Goal: Information Seeking & Learning: Learn about a topic

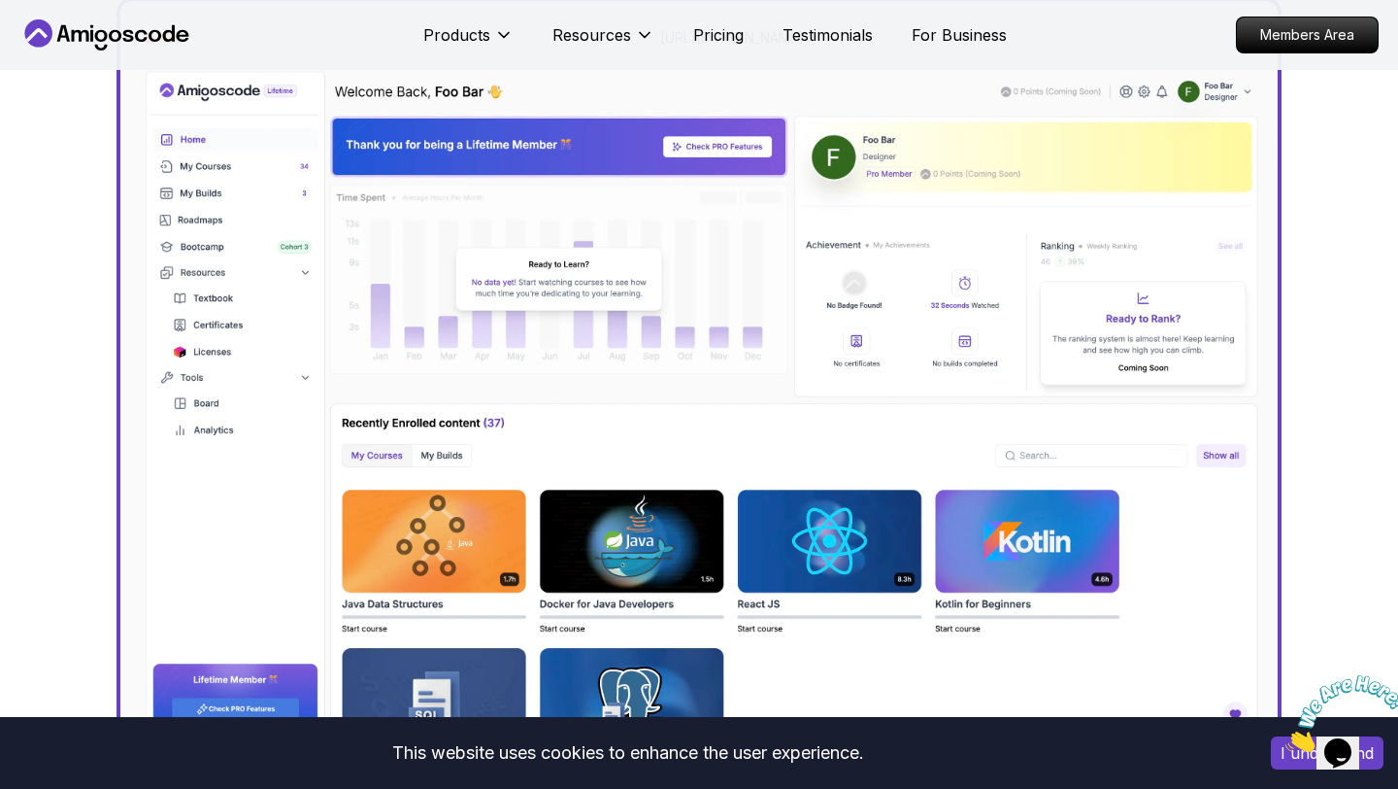
scroll to position [239, 0]
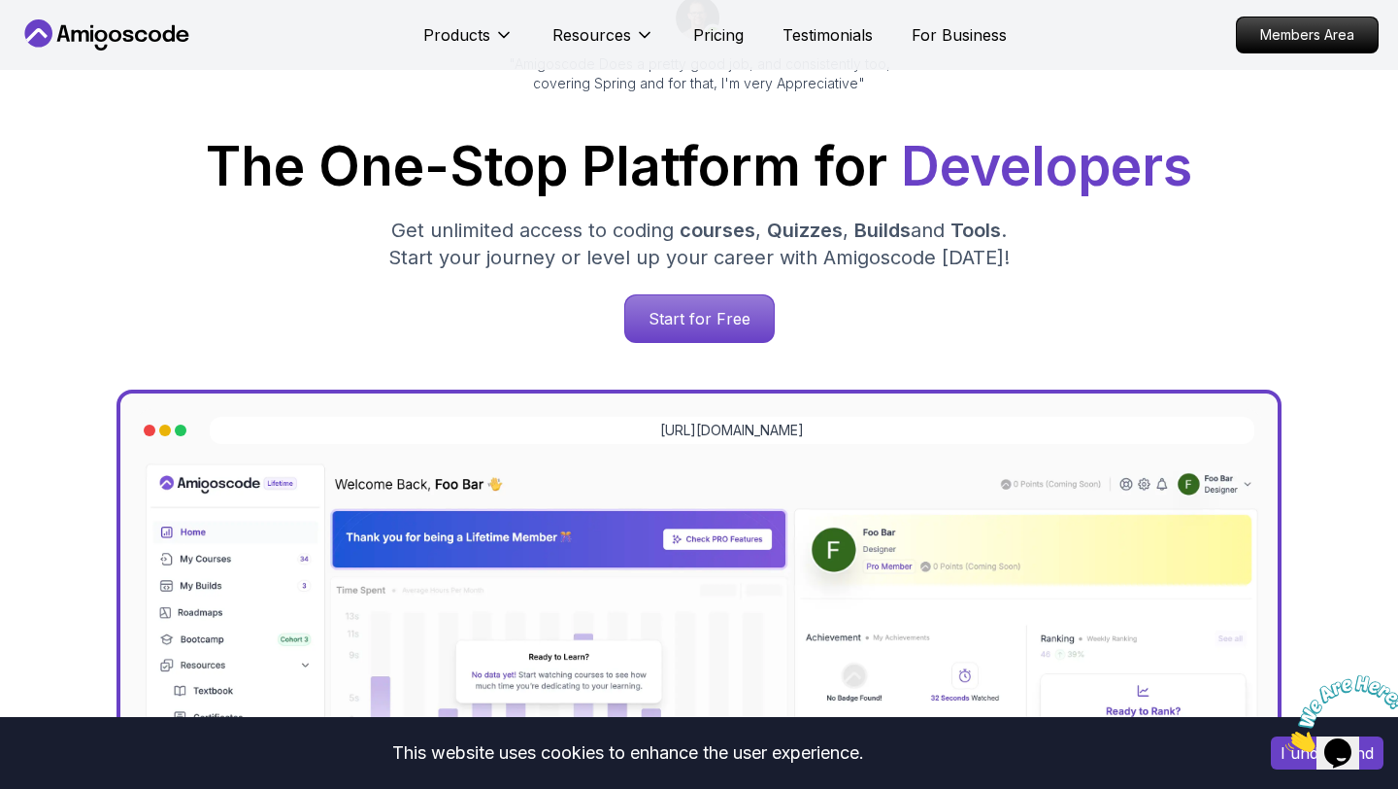
click at [663, 290] on div "The One-Stop Platform for Developers Get unlimited access to coding courses , Q…" at bounding box center [699, 241] width 1328 height 203
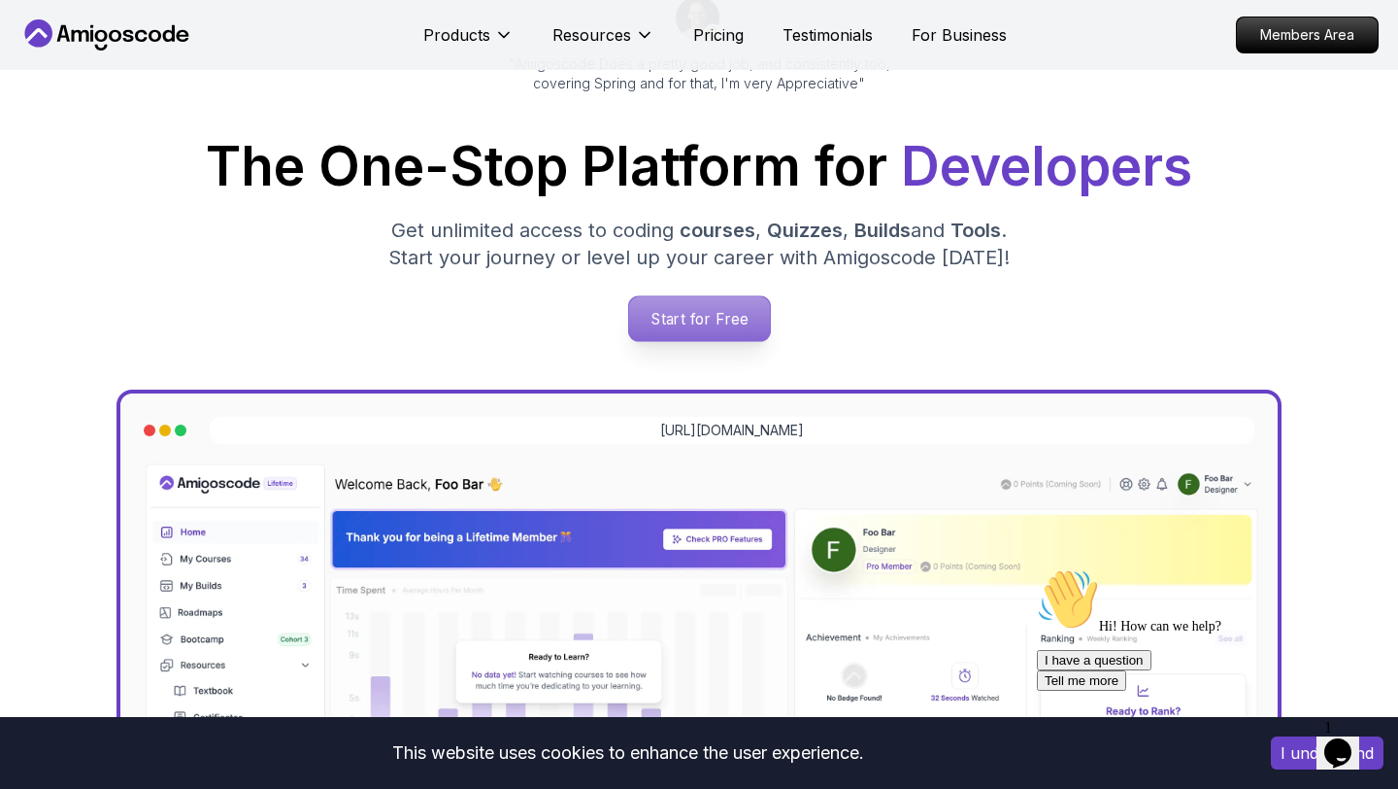
click at [663, 300] on p "Start for Free" at bounding box center [698, 318] width 141 height 45
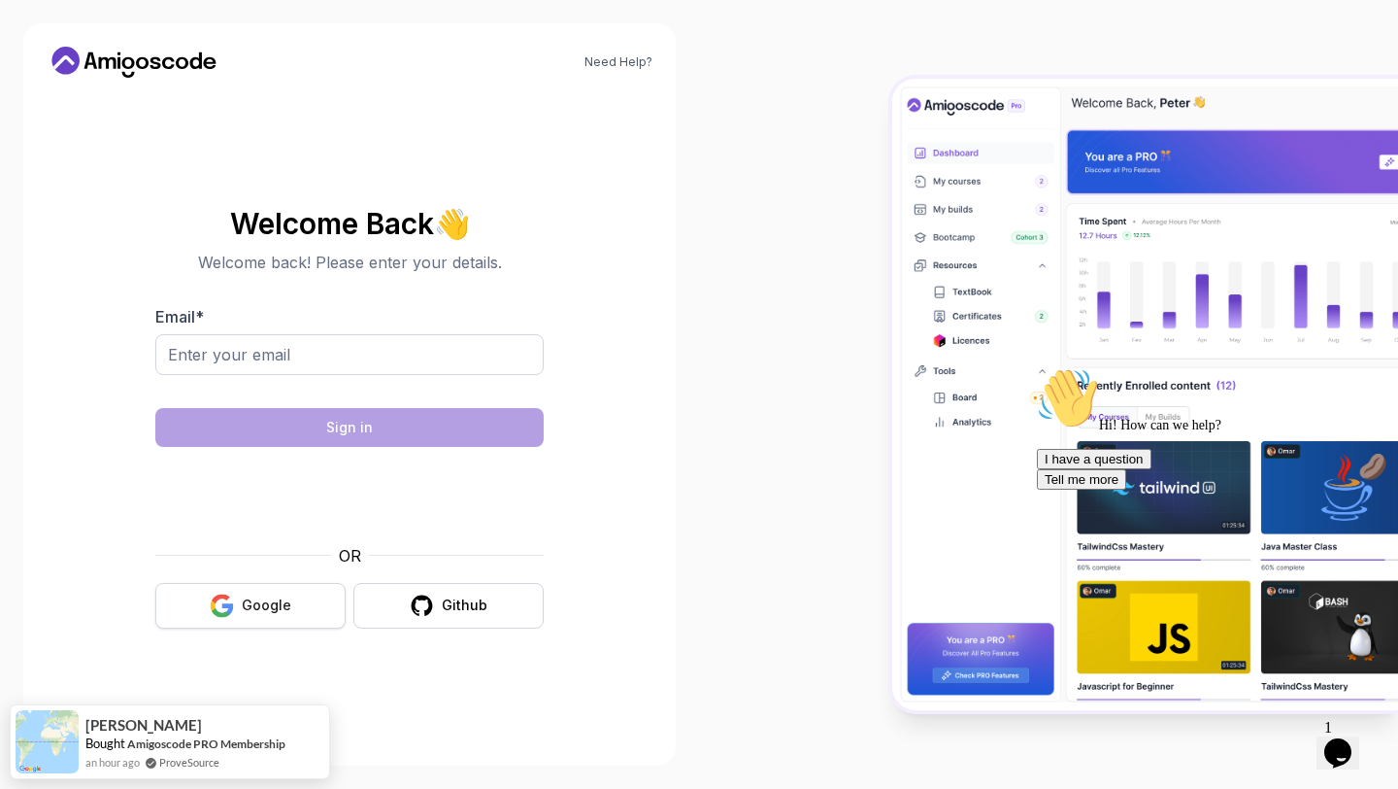
click at [272, 619] on button "Google" at bounding box center [250, 606] width 190 height 46
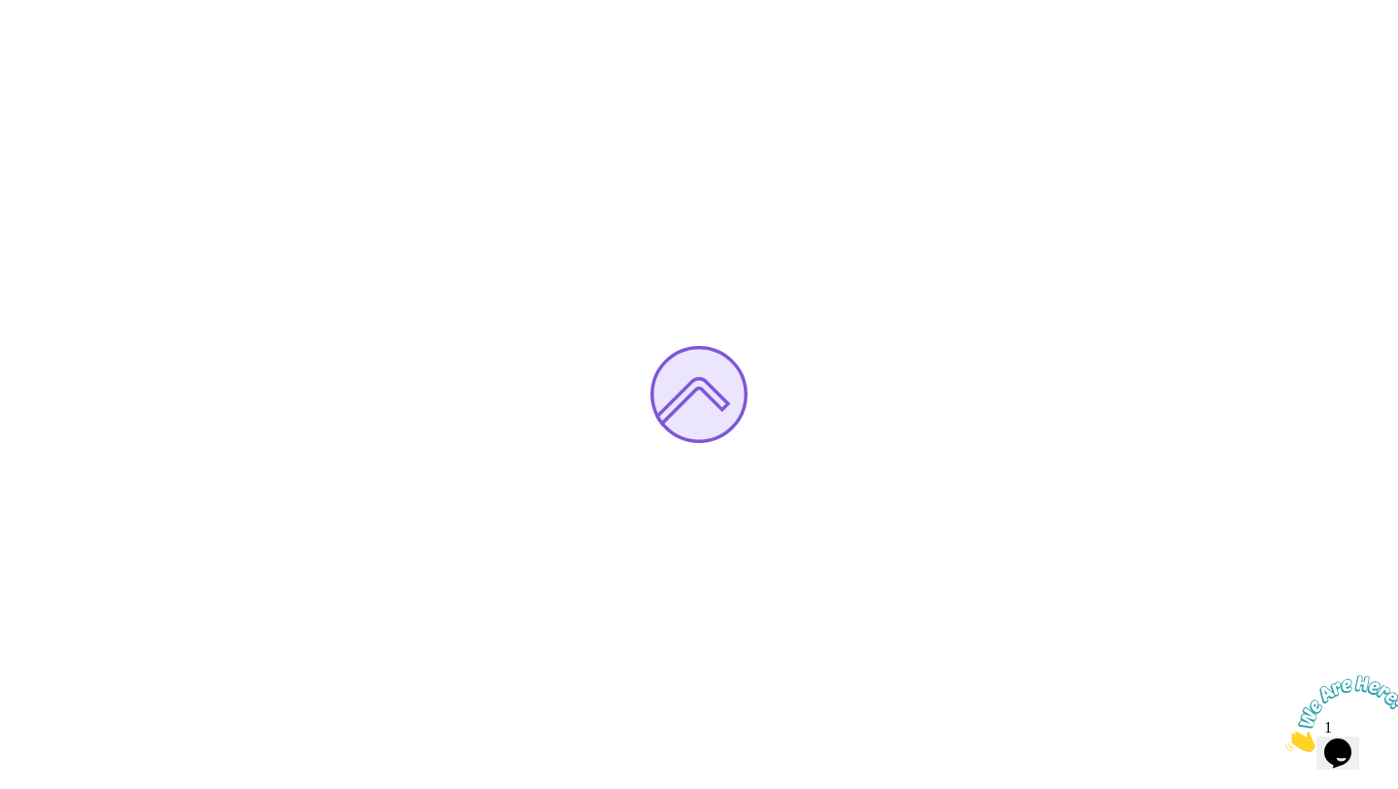
click at [1351, 730] on img at bounding box center [1346, 713] width 120 height 77
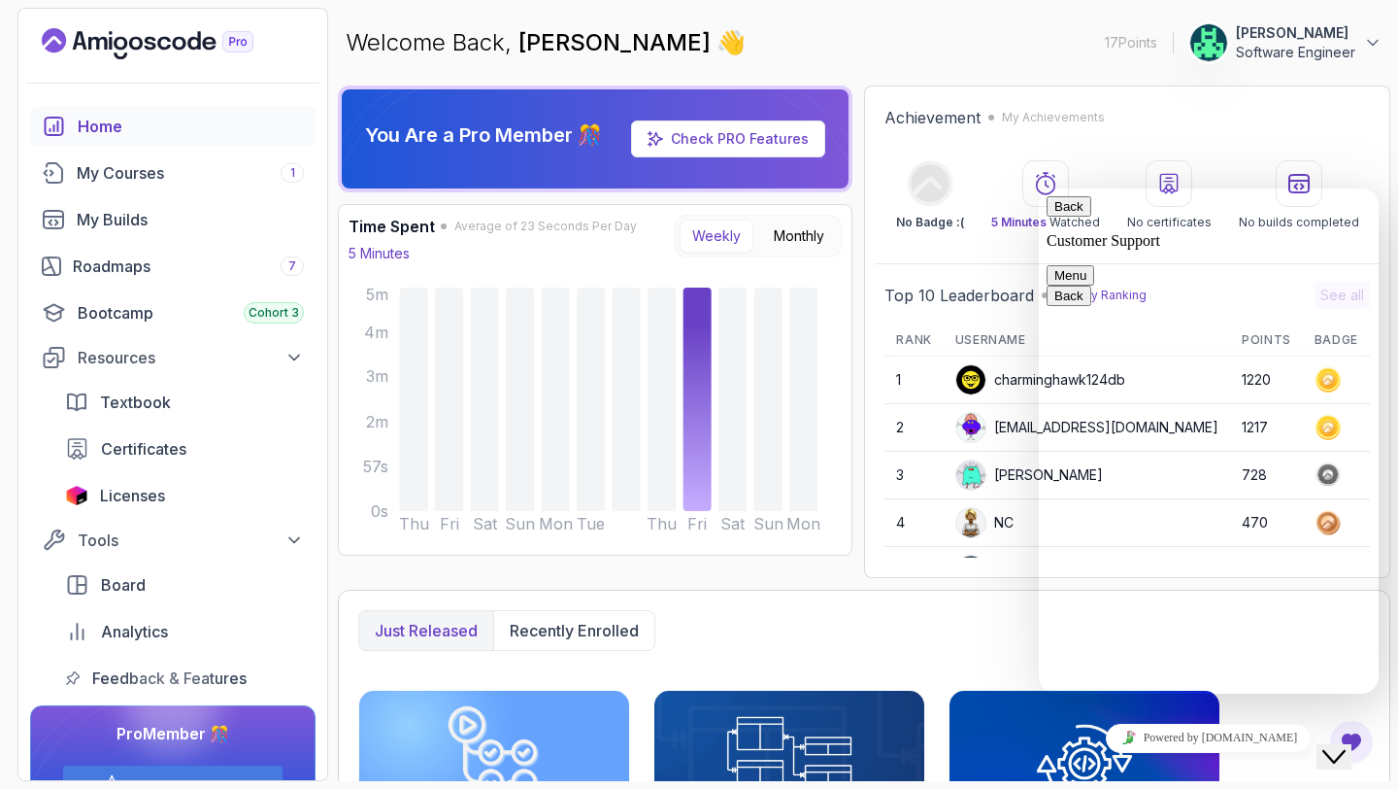
click at [1094, 265] on button "Menu" at bounding box center [1071, 275] width 48 height 20
click at [1008, 66] on div "Welcome Back, [PERSON_NAME] 👋 17 Points 1 [PERSON_NAME] Software Engineer" at bounding box center [864, 43] width 1053 height 70
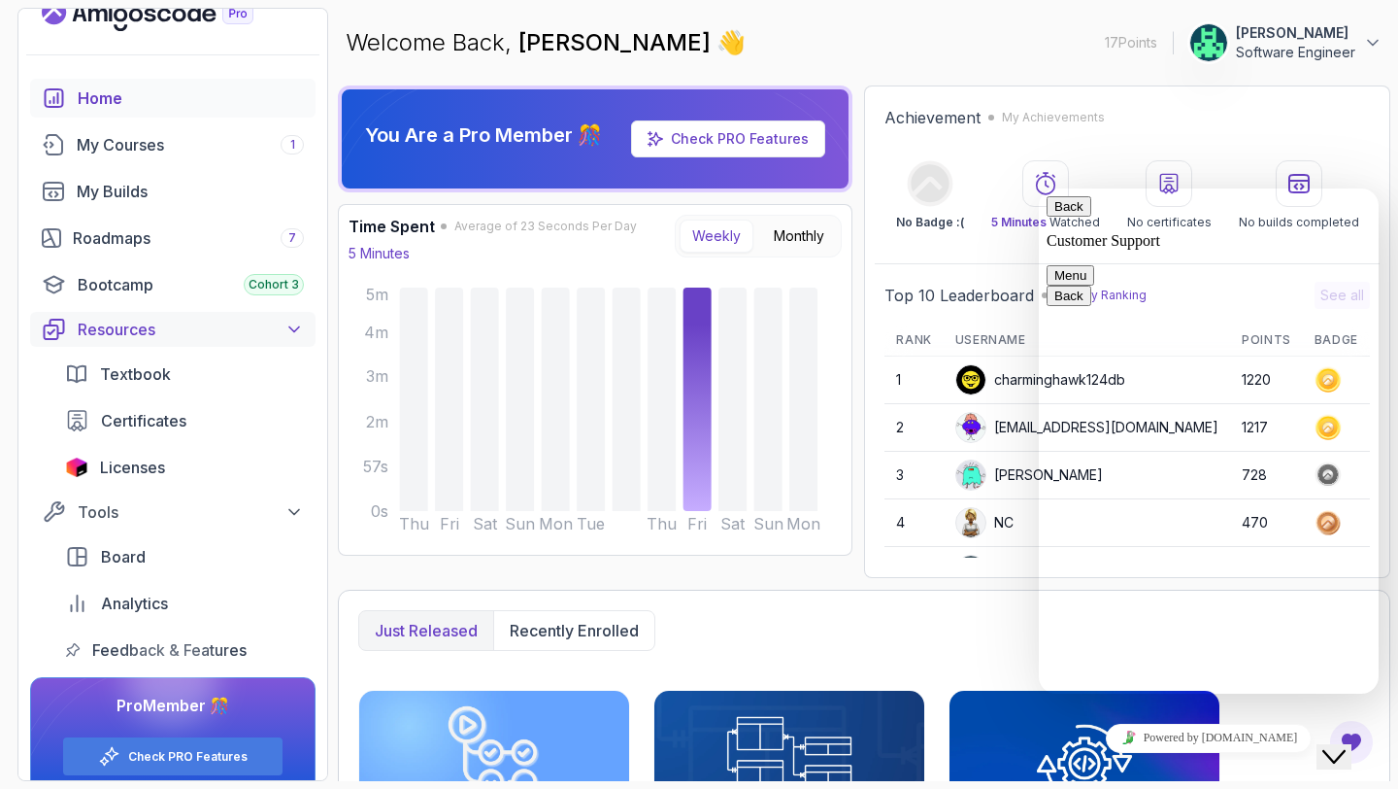
scroll to position [29, 0]
click at [231, 235] on div "Roadmaps 7" at bounding box center [188, 236] width 231 height 23
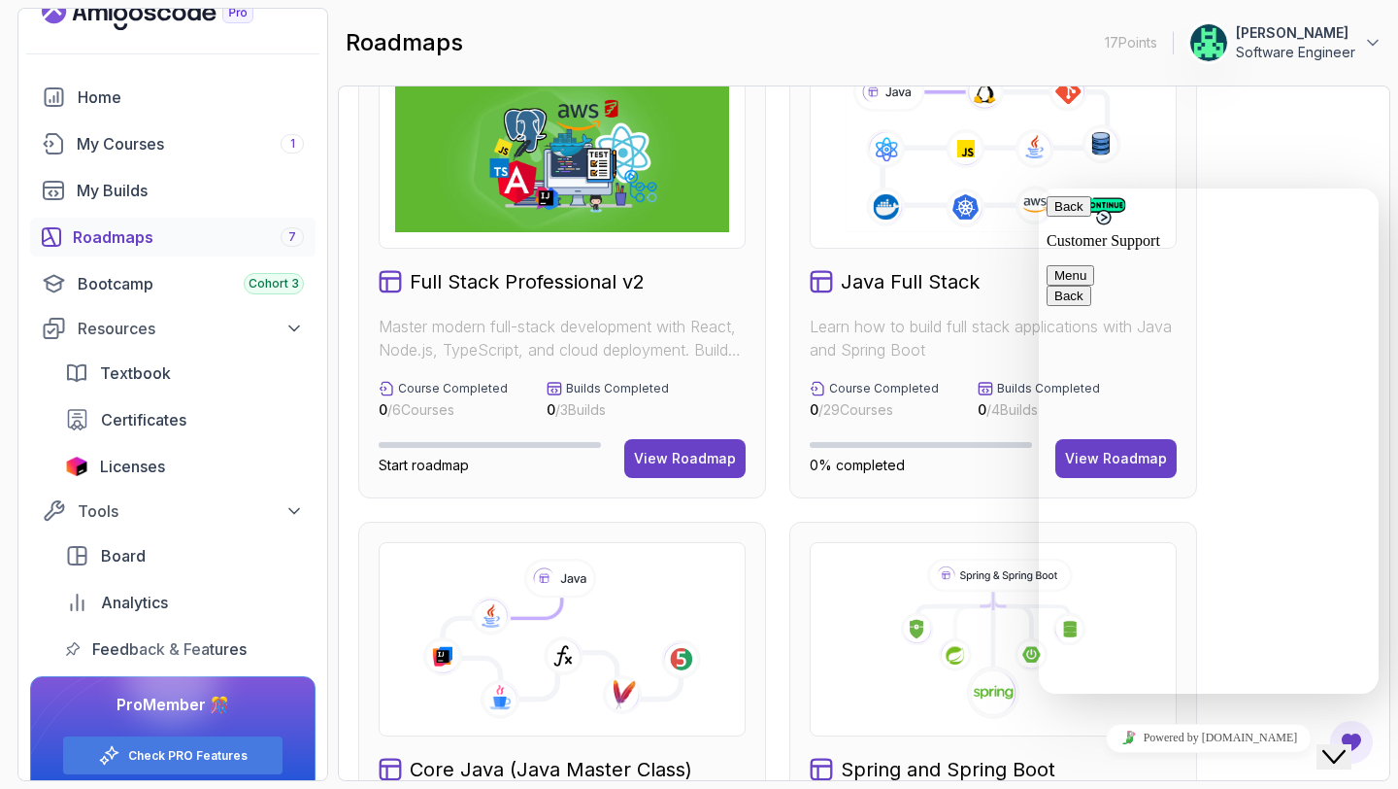
scroll to position [184, 0]
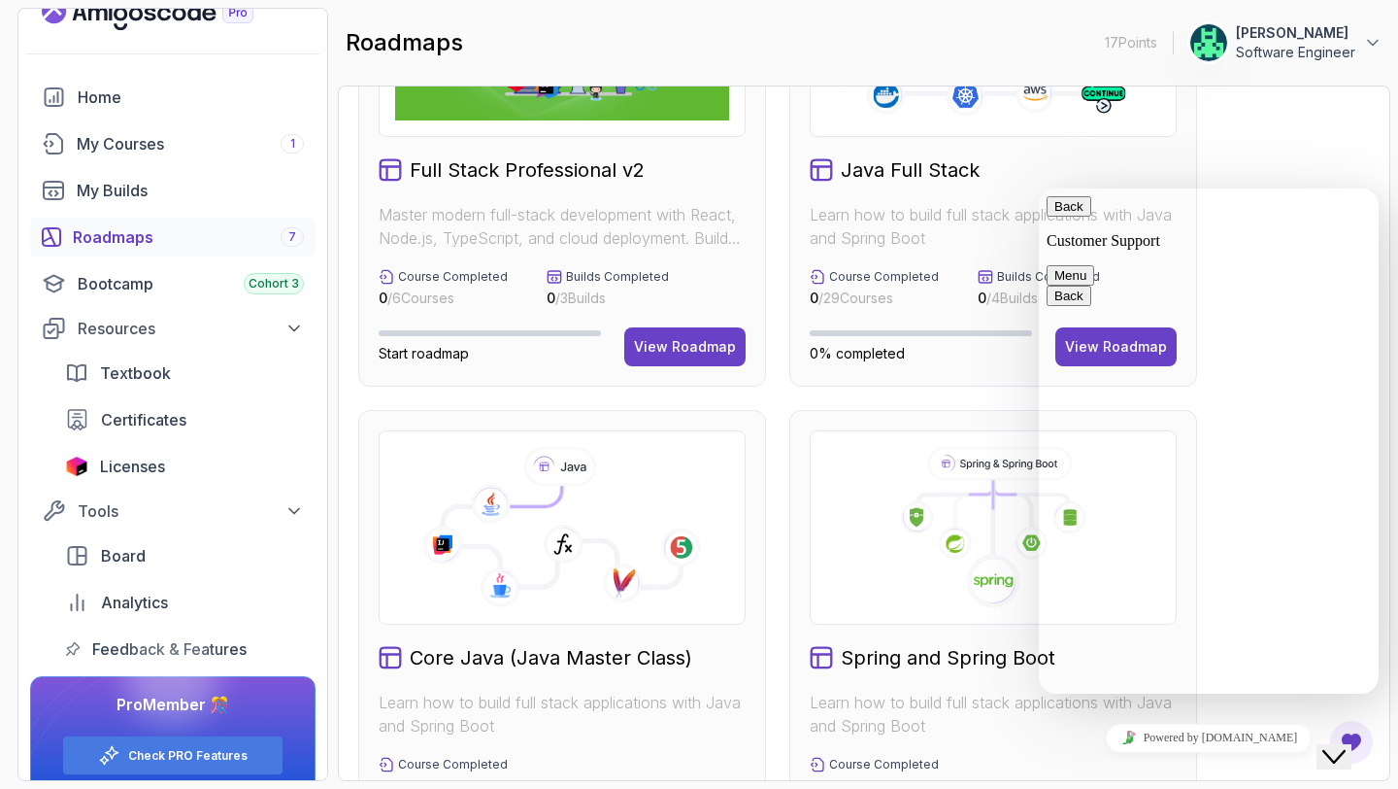
click at [993, 213] on p "Learn how to build full stack applications with Java and Spring Boot" at bounding box center [993, 226] width 367 height 47
click at [934, 253] on div "Java Full Stack Learn how to build full stack applications with Java and Spring…" at bounding box center [993, 154] width 408 height 464
click at [1071, 217] on button "Back" at bounding box center [1069, 206] width 45 height 20
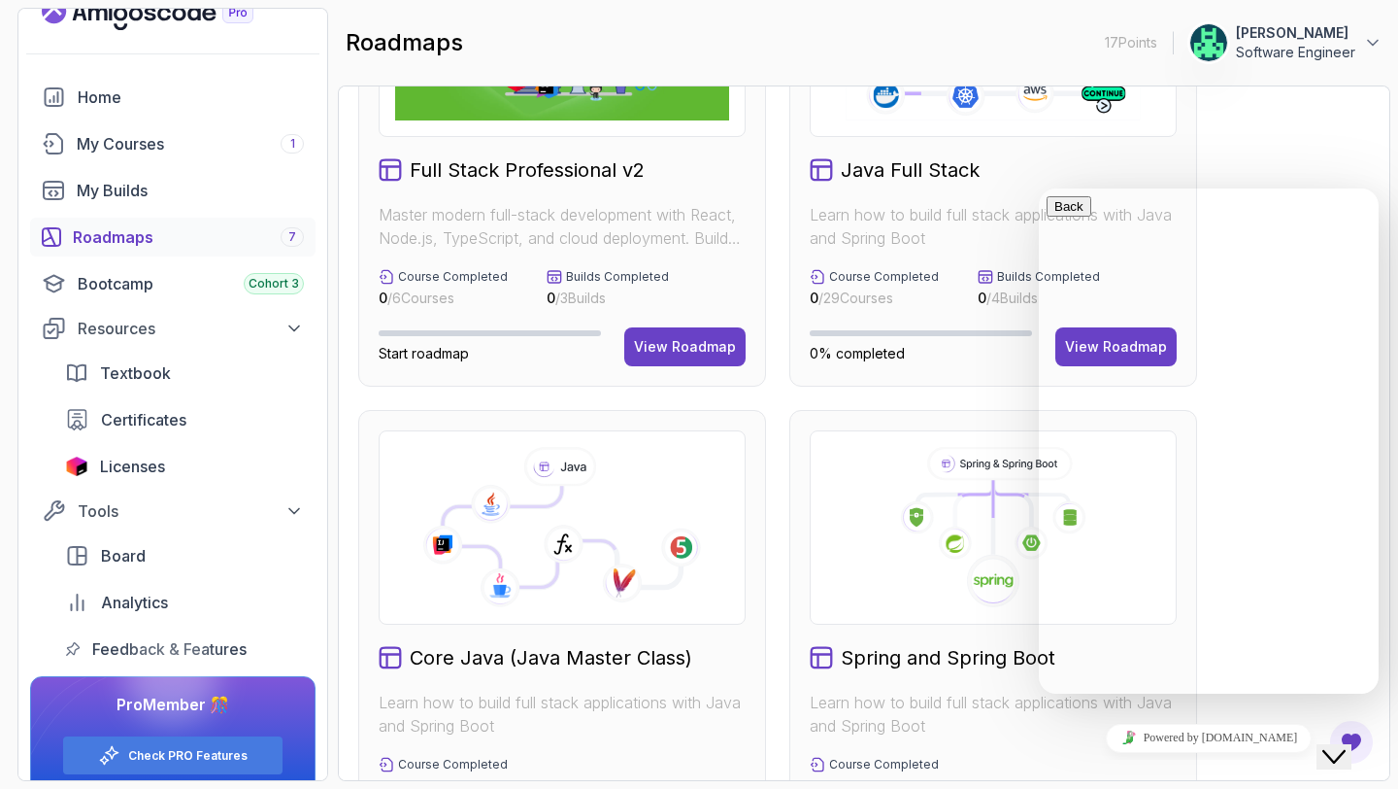
click at [1346, 745] on icon "Close Chat This icon closes the chat window." at bounding box center [1334, 756] width 23 height 23
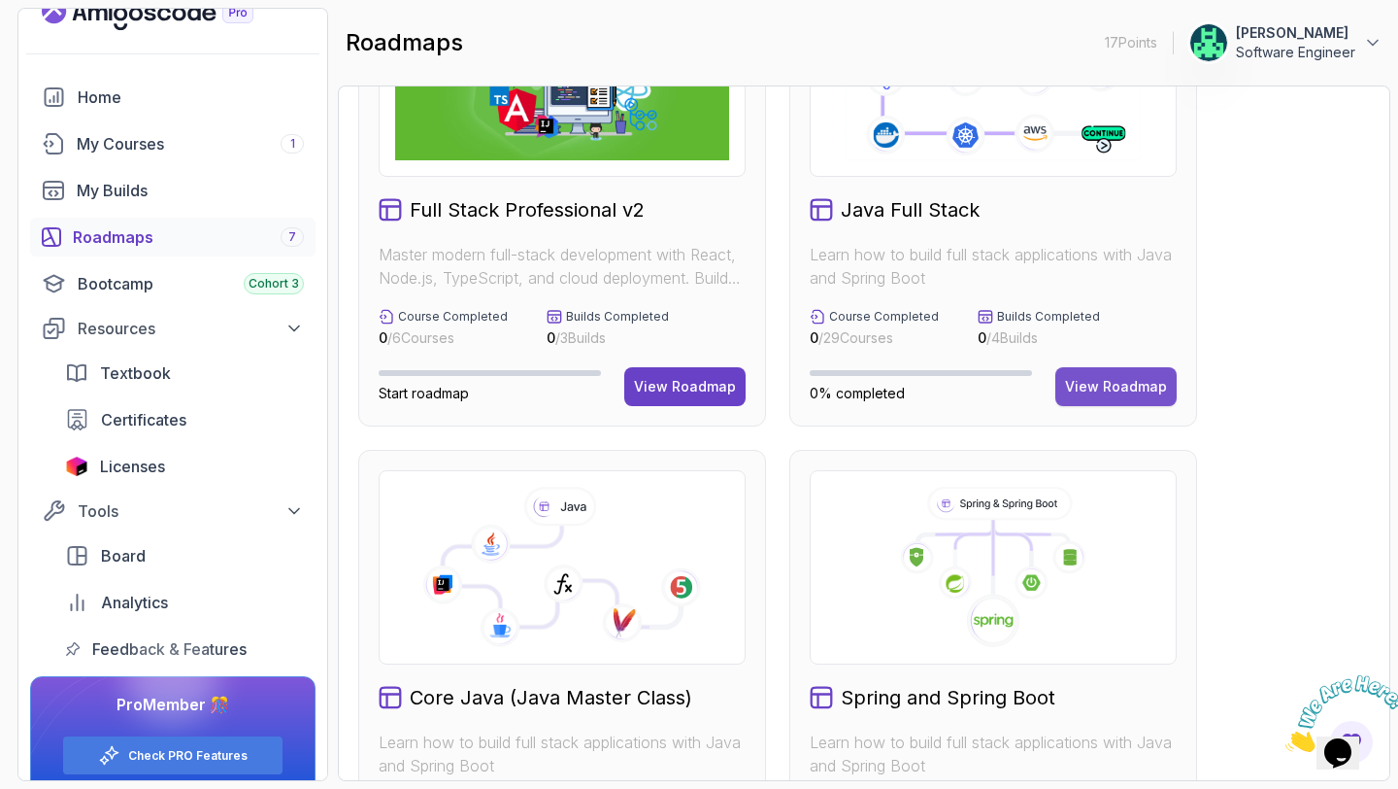
scroll to position [139, 0]
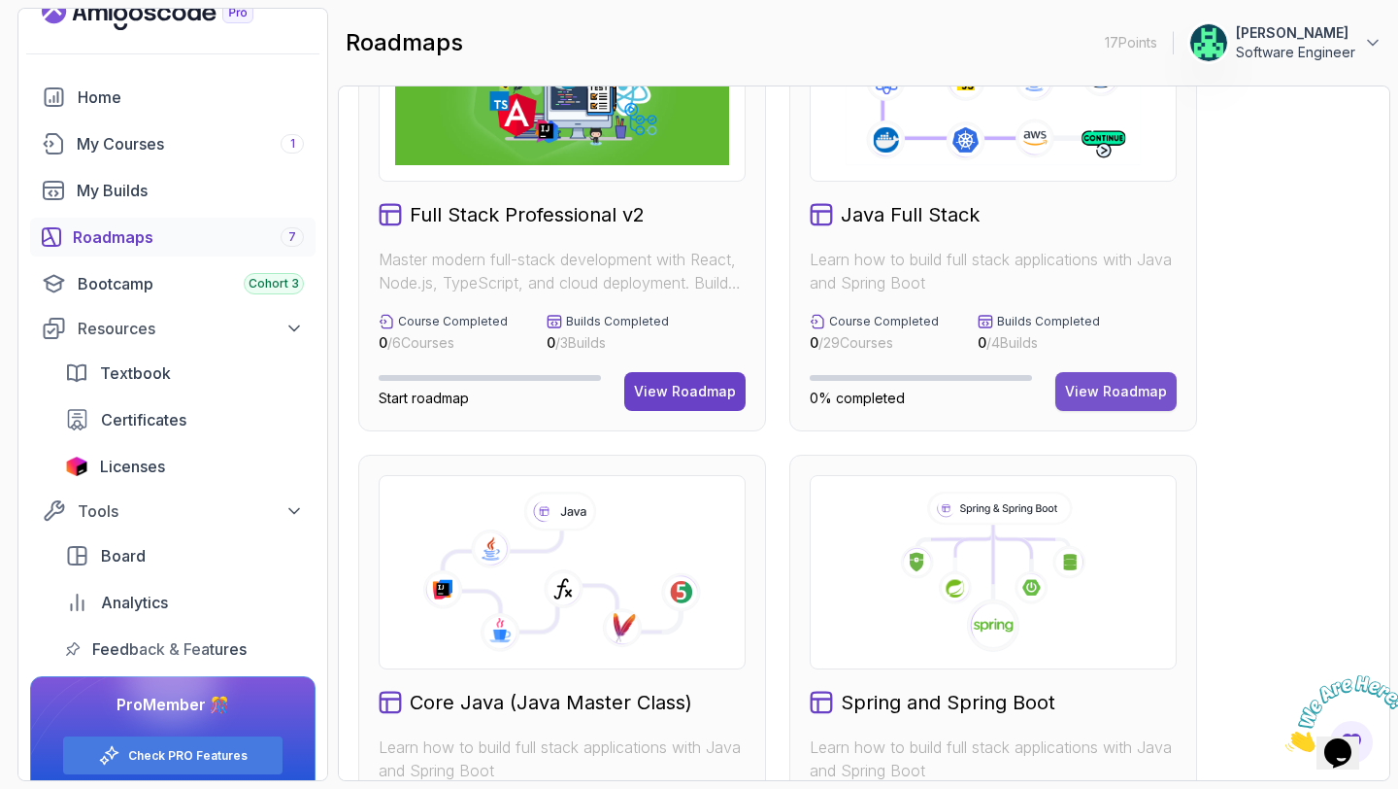
click at [1123, 390] on div "View Roadmap" at bounding box center [1116, 391] width 102 height 19
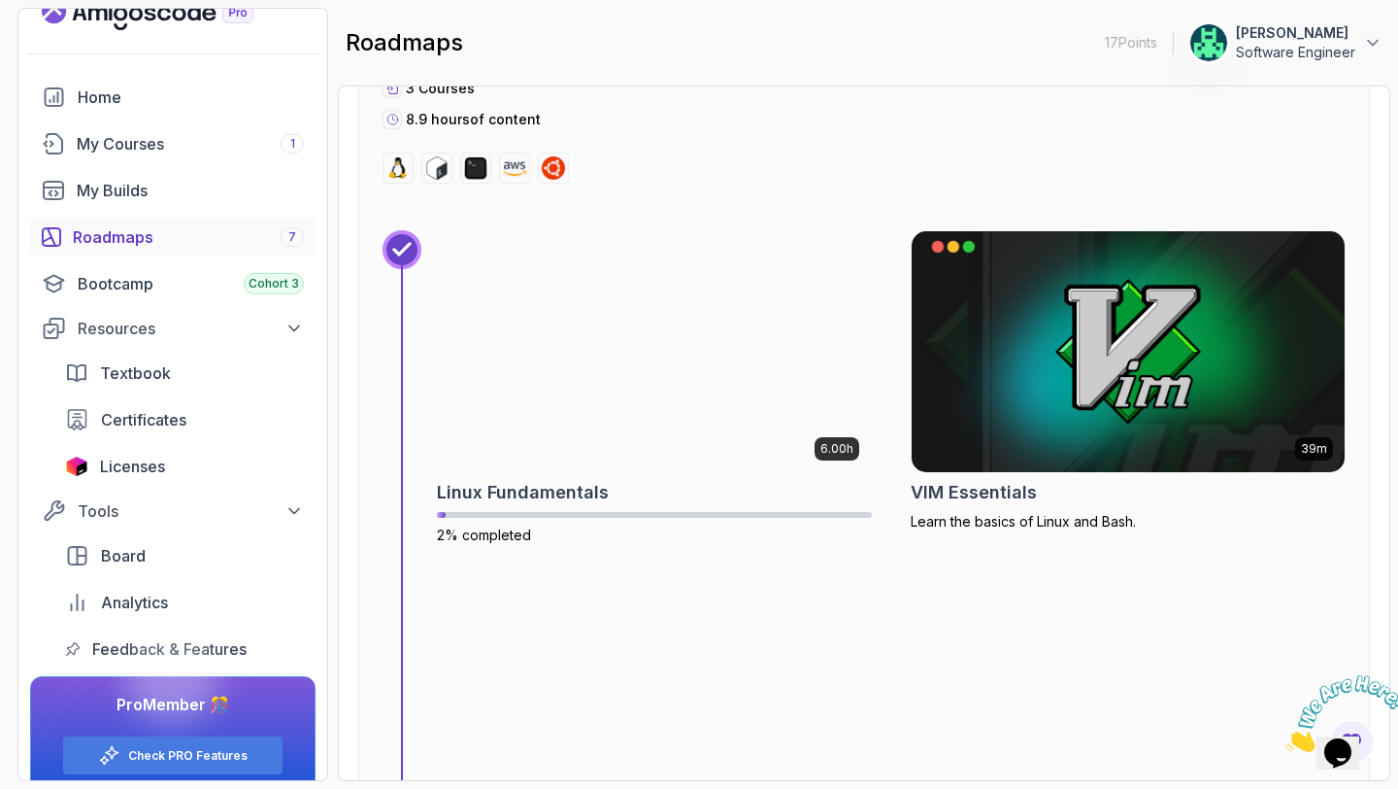
scroll to position [840, 0]
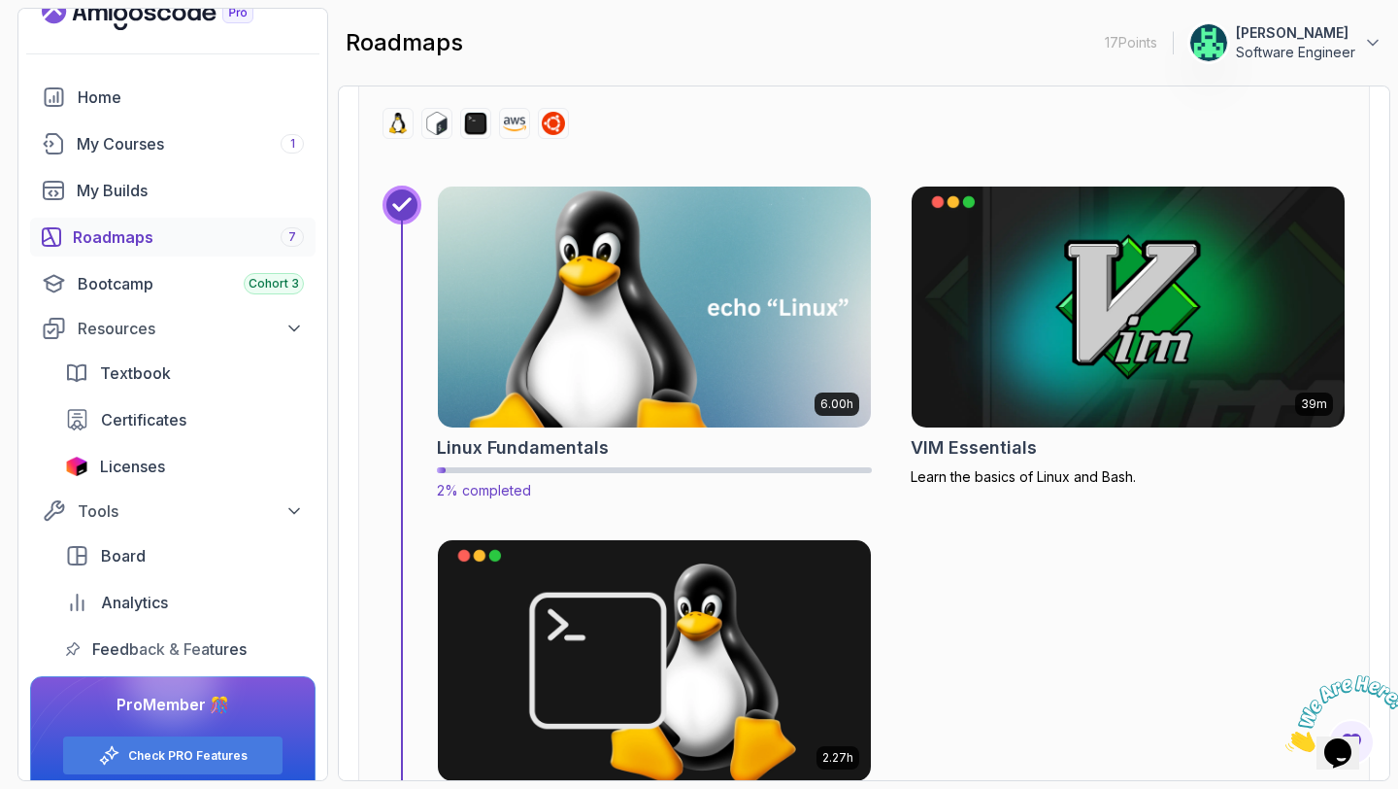
click at [771, 383] on img at bounding box center [654, 307] width 454 height 252
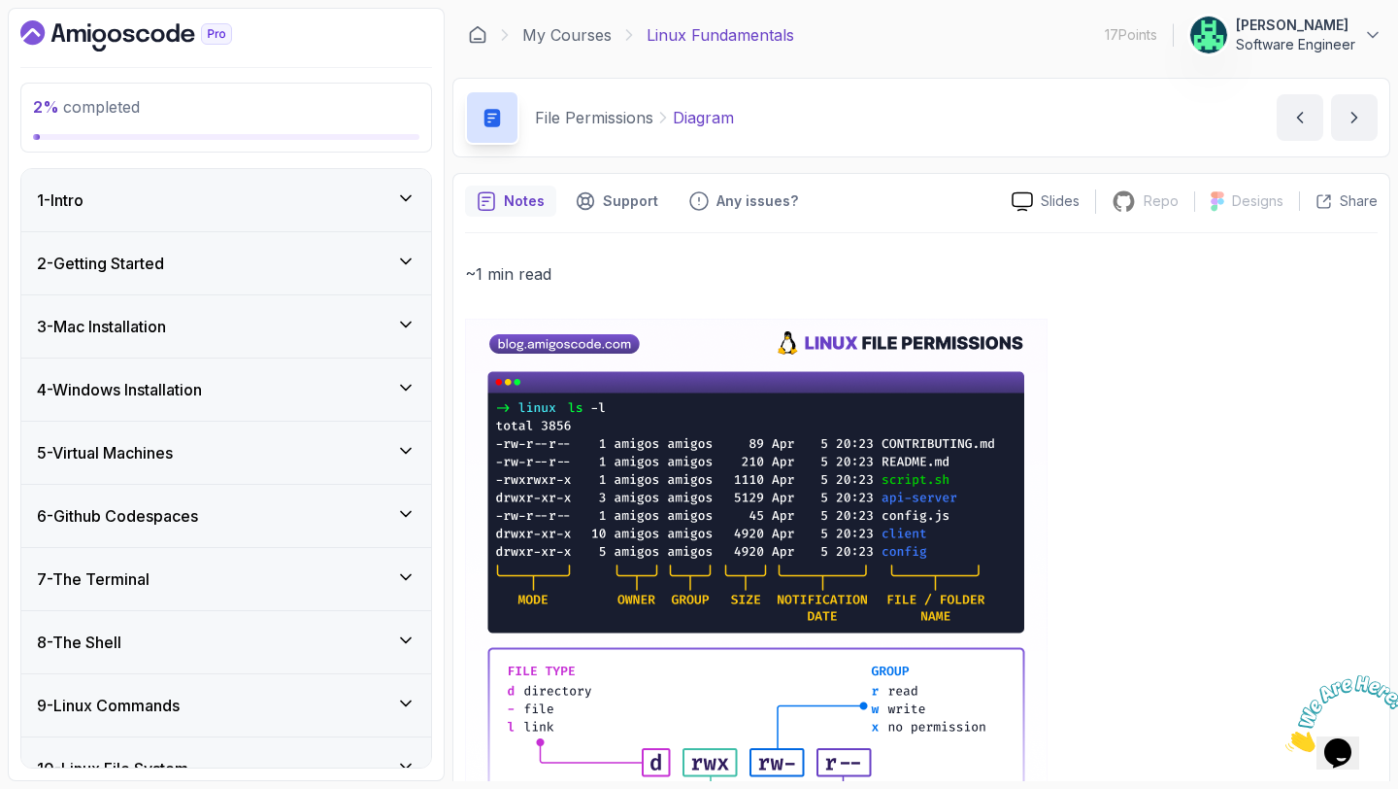
click at [287, 199] on div "1 - Intro" at bounding box center [226, 199] width 379 height 23
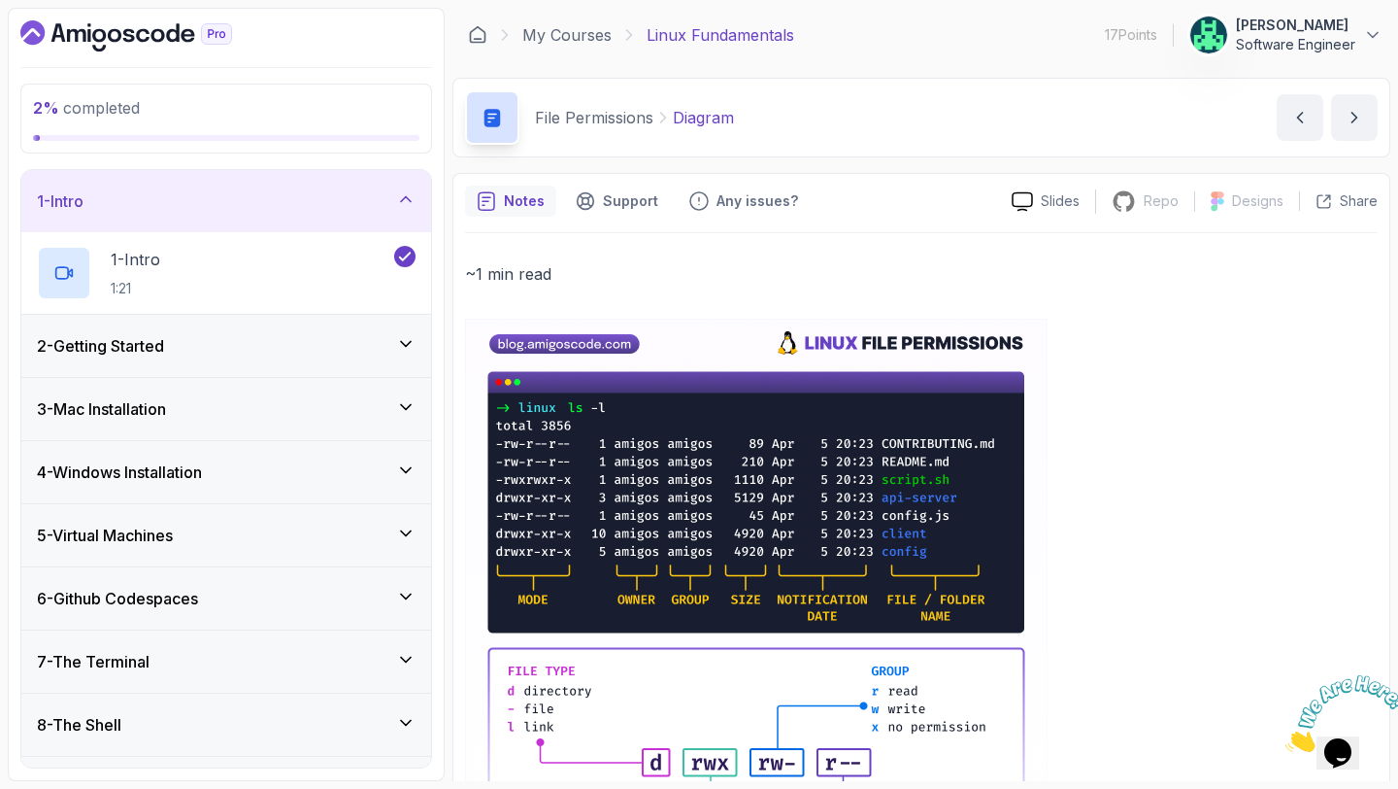
click at [287, 199] on div "1 - Intro" at bounding box center [226, 200] width 379 height 23
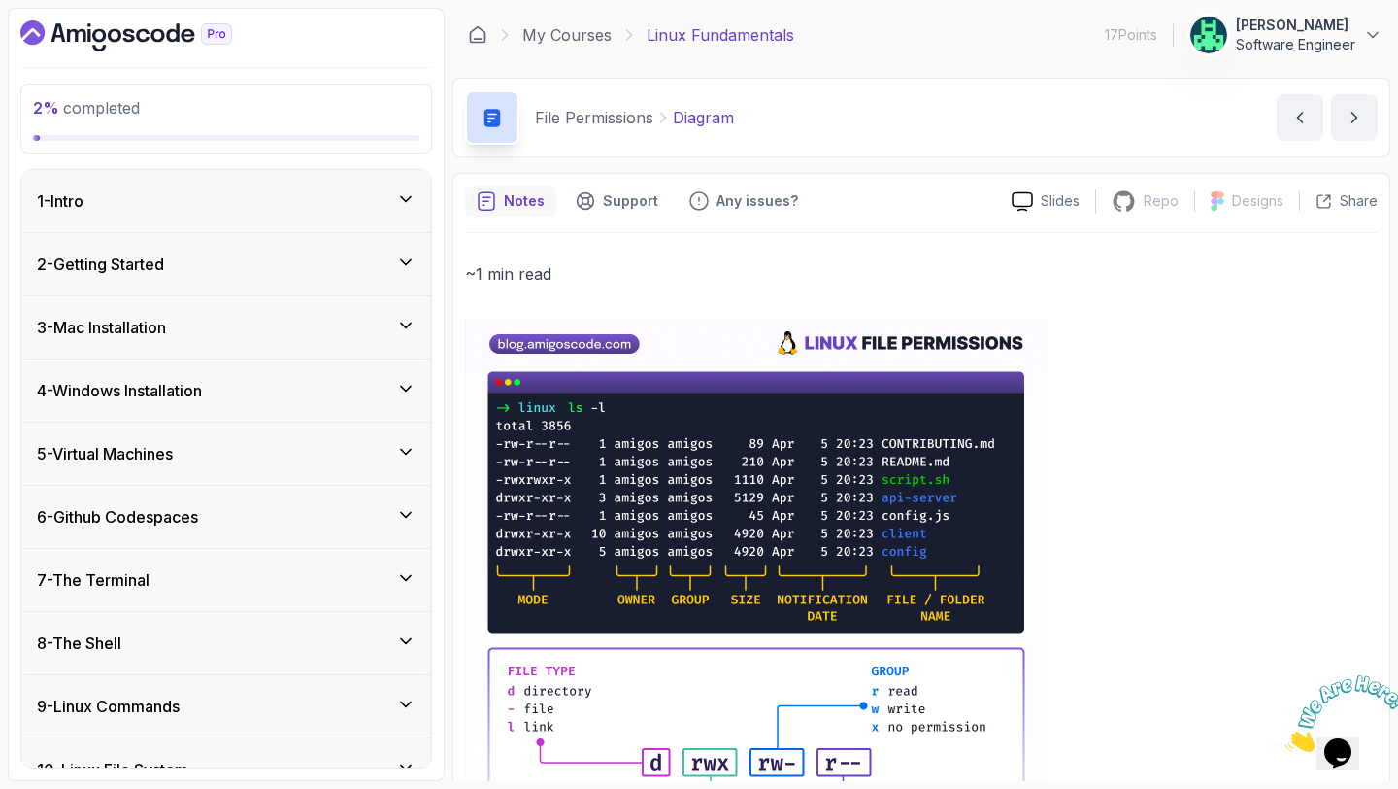
click at [260, 264] on div "2 - Getting Started" at bounding box center [226, 263] width 379 height 23
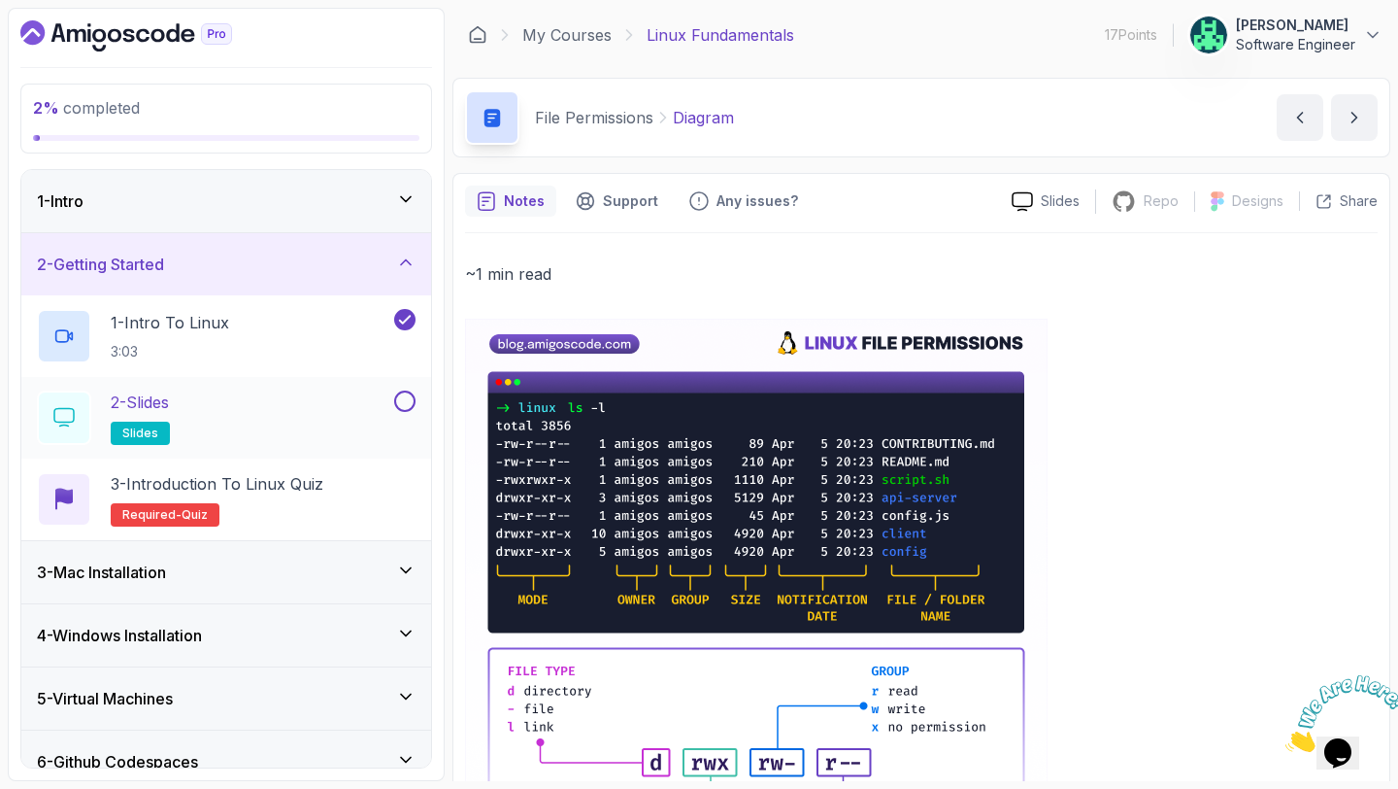
click at [211, 422] on div "2 - Slides slides" at bounding box center [213, 417] width 353 height 54
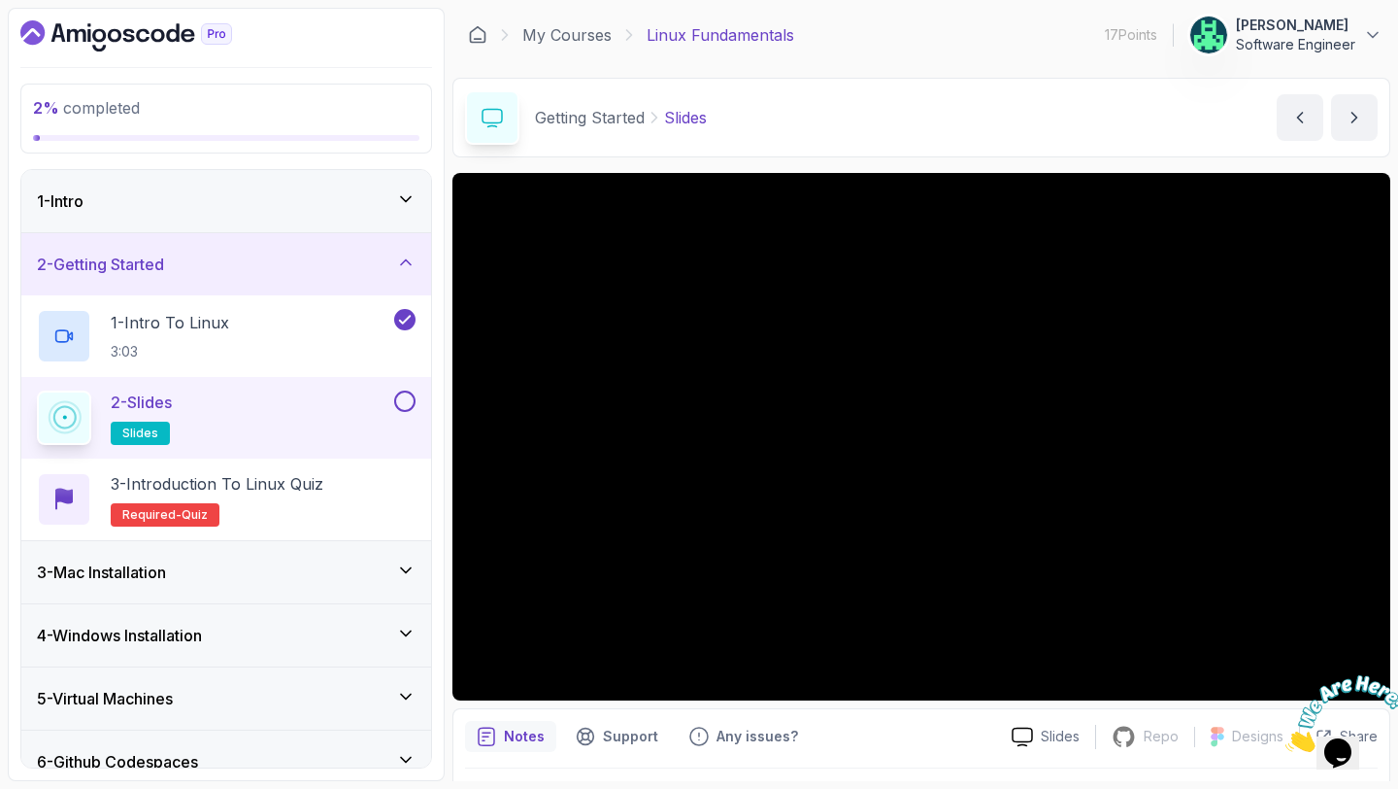
scroll to position [54, 0]
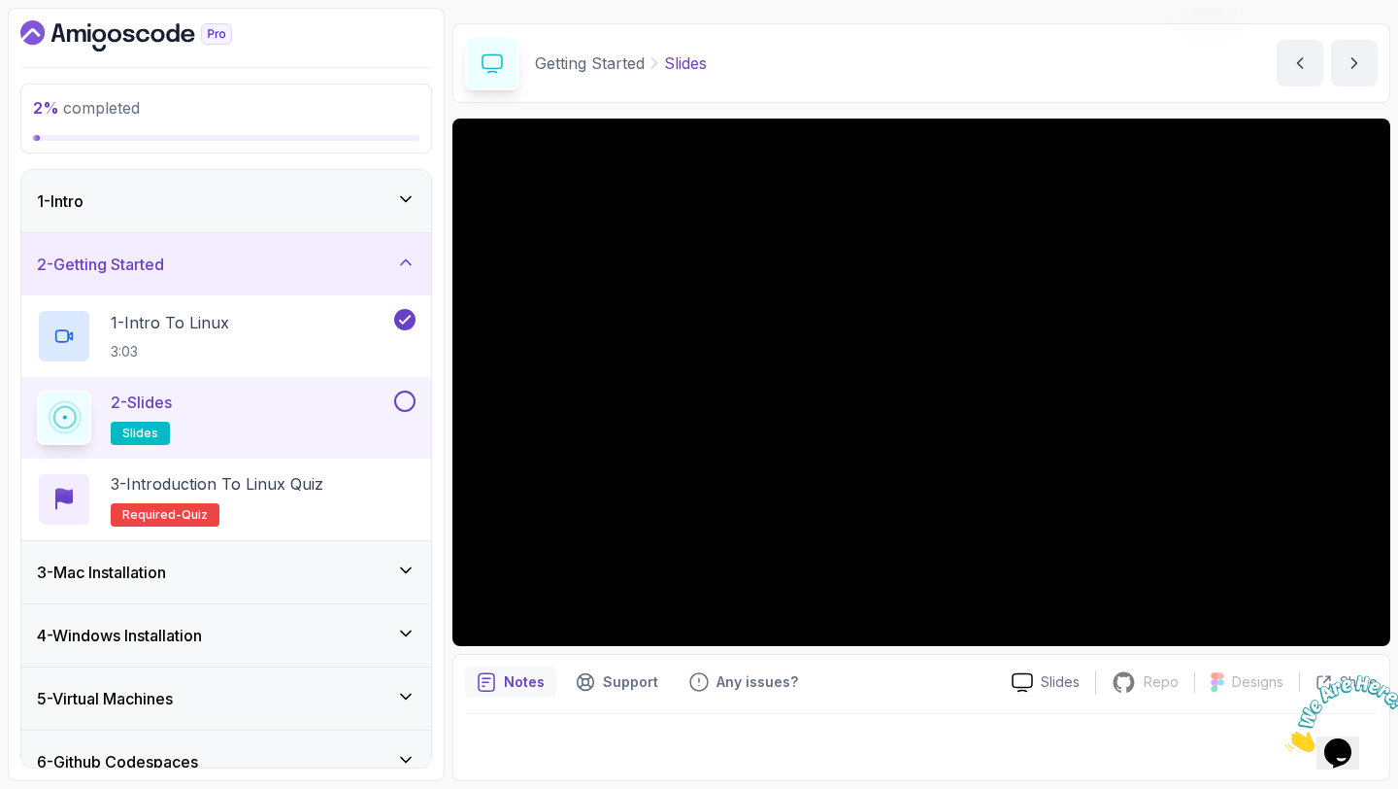
click at [404, 406] on button at bounding box center [404, 400] width 21 height 21
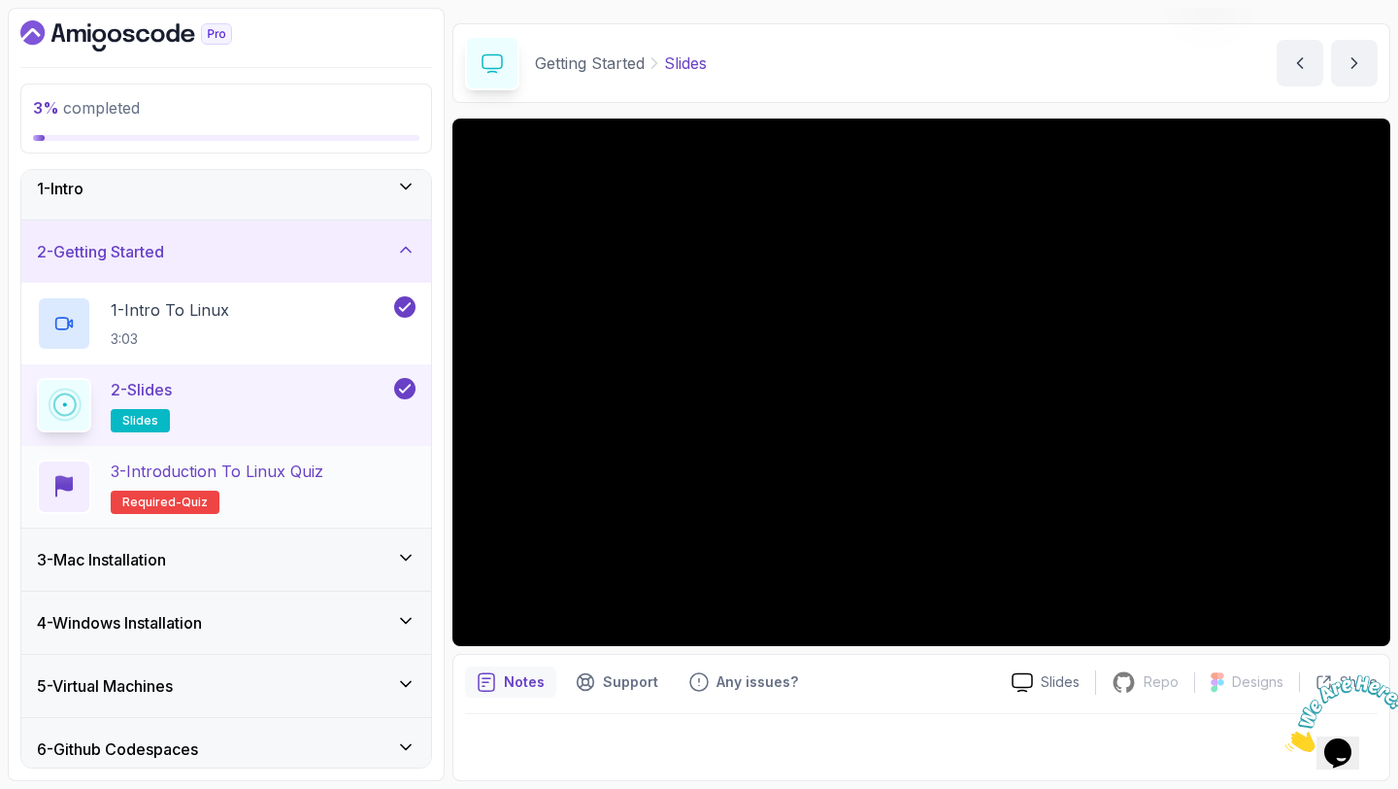
click at [296, 492] on h2 "3 - Introduction to Linux Quiz Required- quiz" at bounding box center [217, 486] width 213 height 54
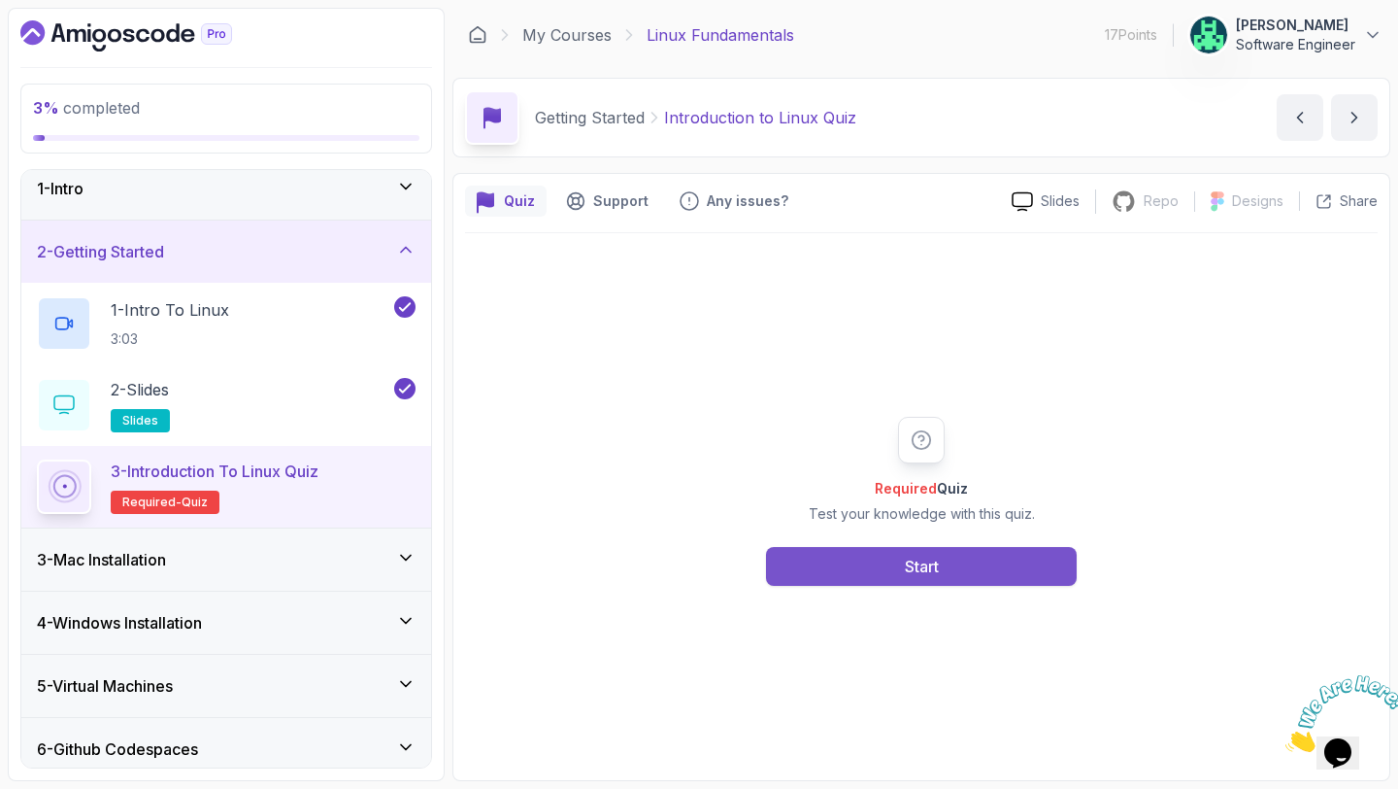
click at [1029, 559] on button "Start" at bounding box center [921, 566] width 311 height 39
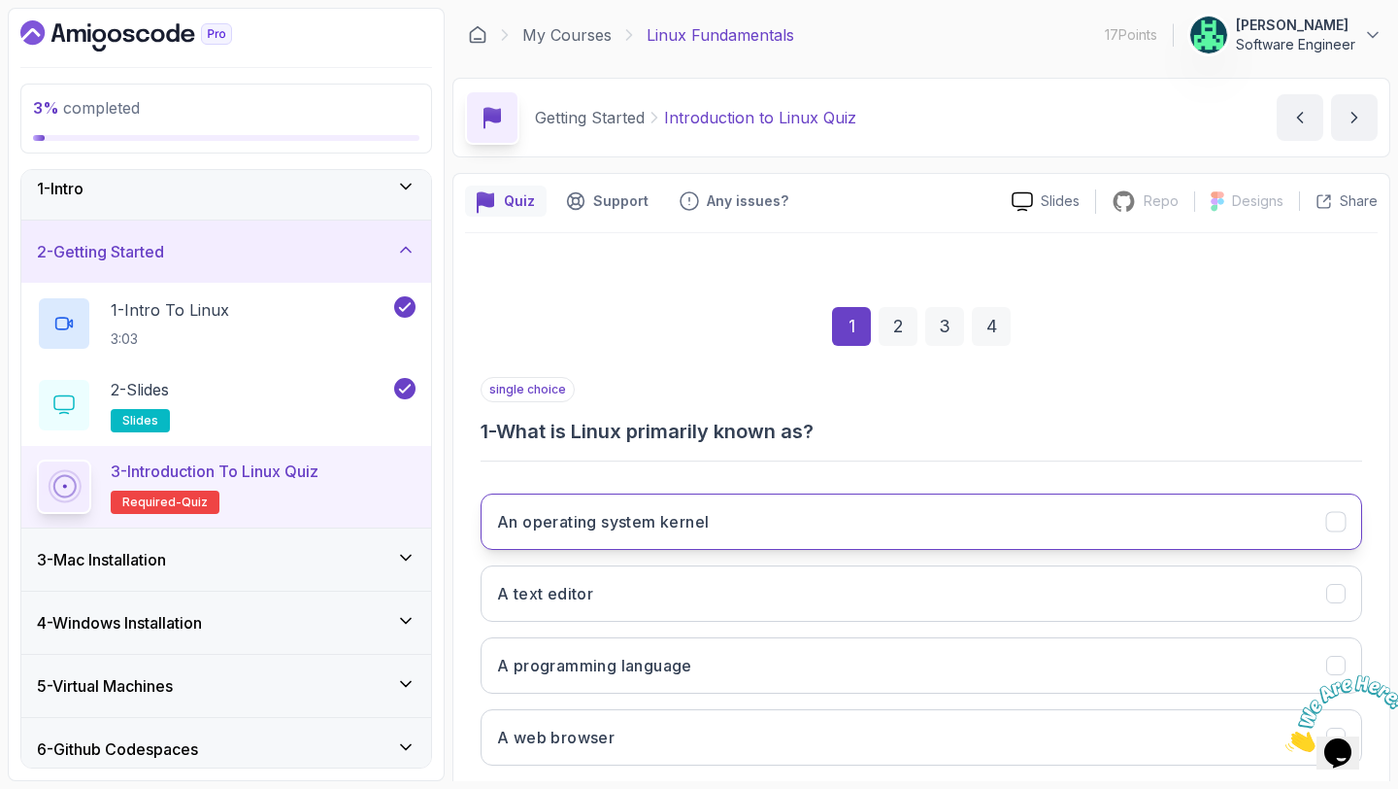
click at [823, 518] on button "An operating system kernel" at bounding box center [922, 521] width 882 height 56
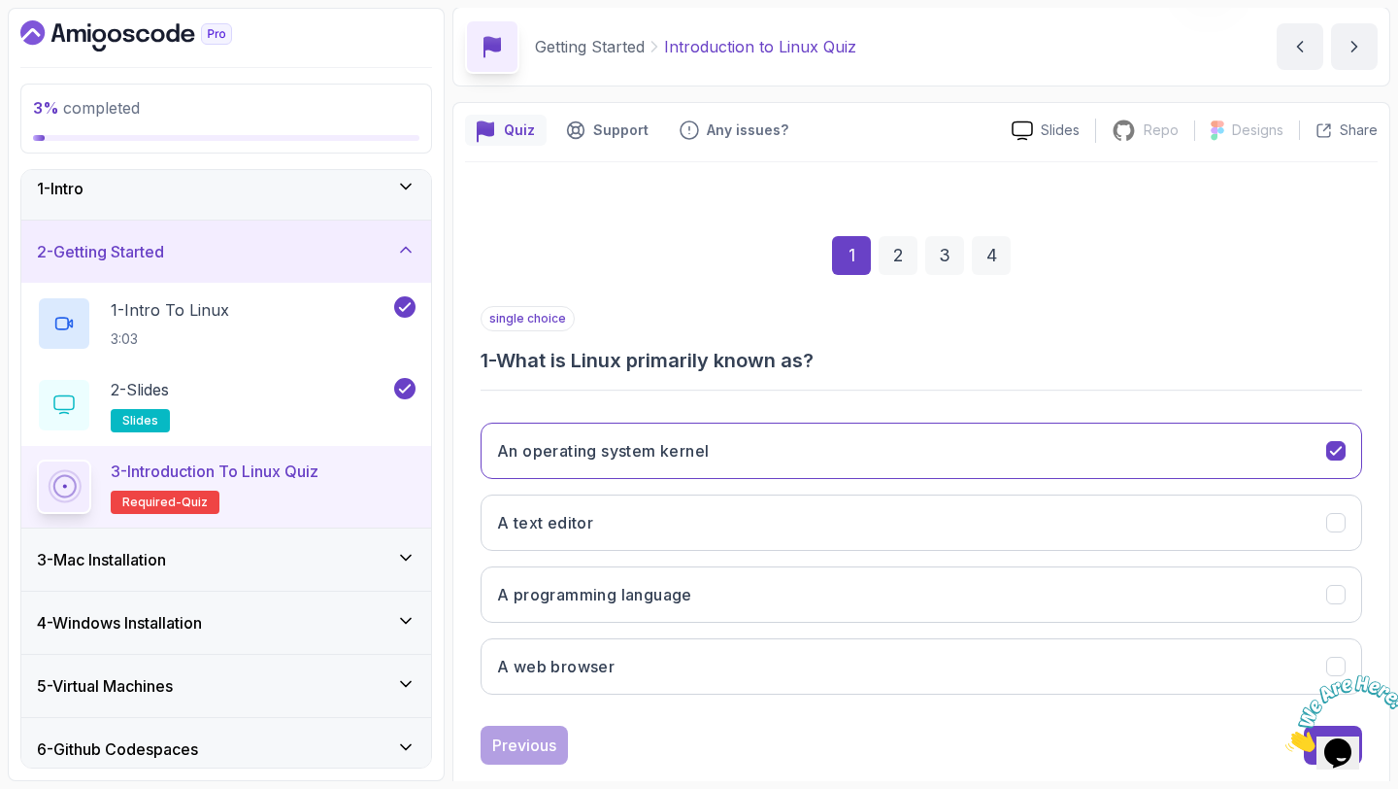
scroll to position [110, 0]
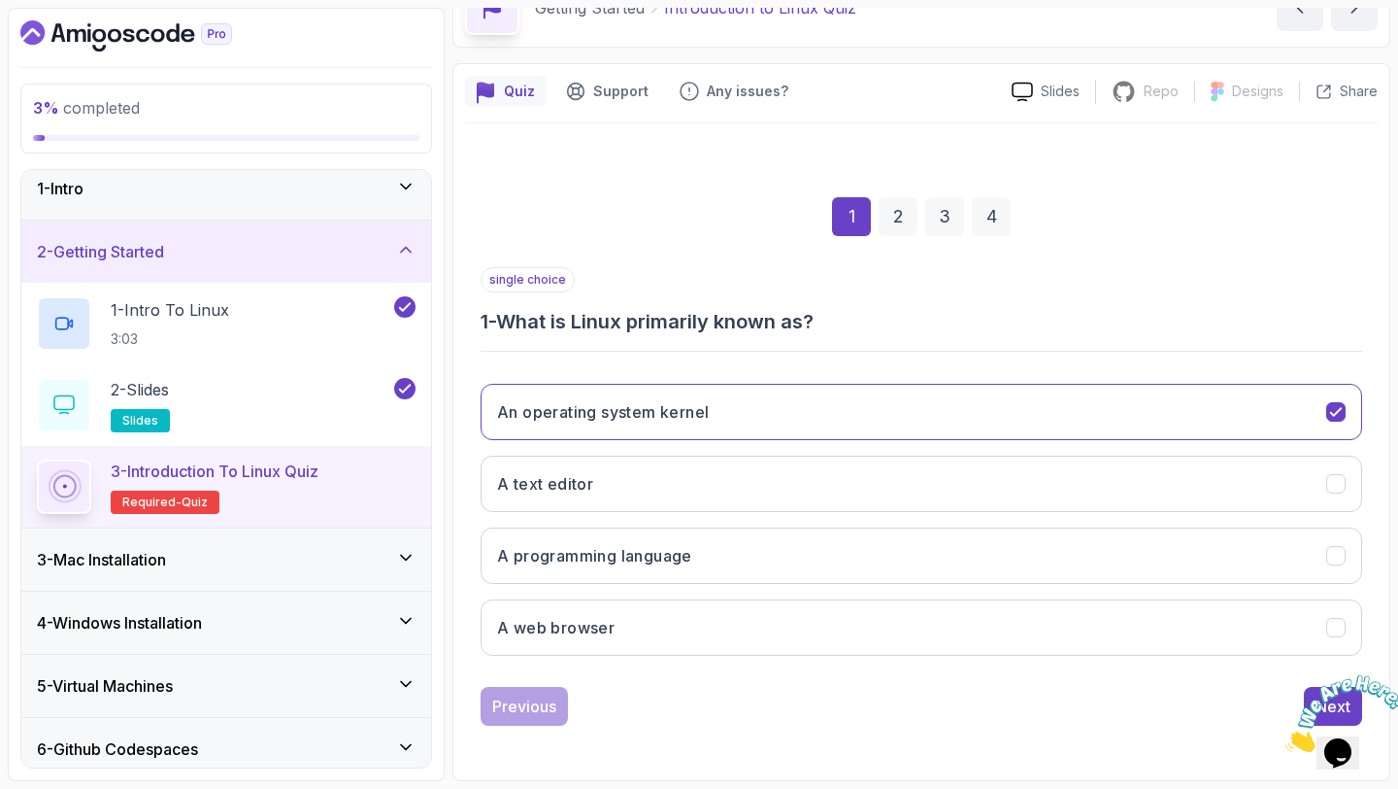
click at [1286, 738] on icon "Close" at bounding box center [1286, 746] width 0 height 17
click at [1332, 705] on div "Next" at bounding box center [1333, 705] width 35 height 23
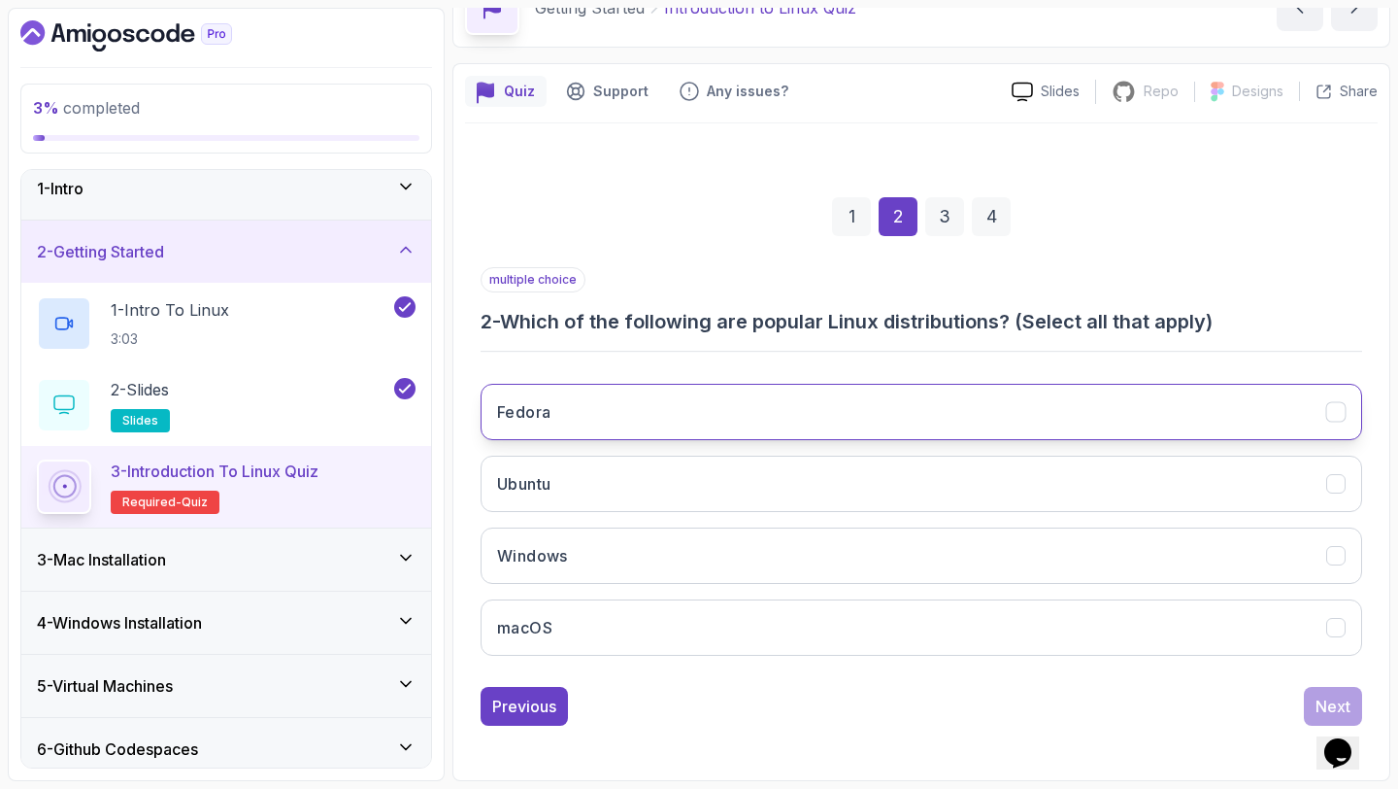
click at [753, 407] on button "Fedora" at bounding box center [922, 412] width 882 height 56
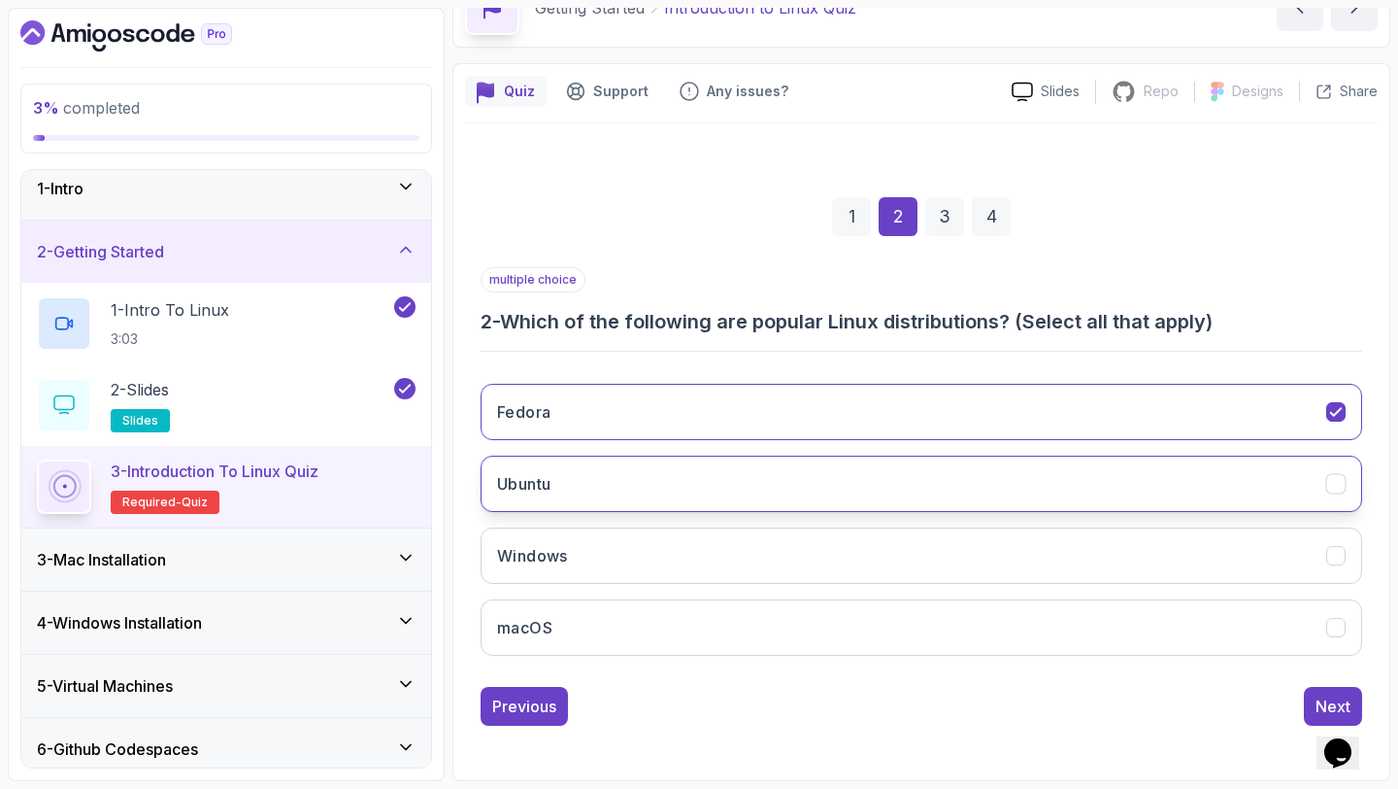
click at [698, 492] on button "Ubuntu" at bounding box center [922, 483] width 882 height 56
click at [1316, 698] on div "Next" at bounding box center [1333, 705] width 35 height 23
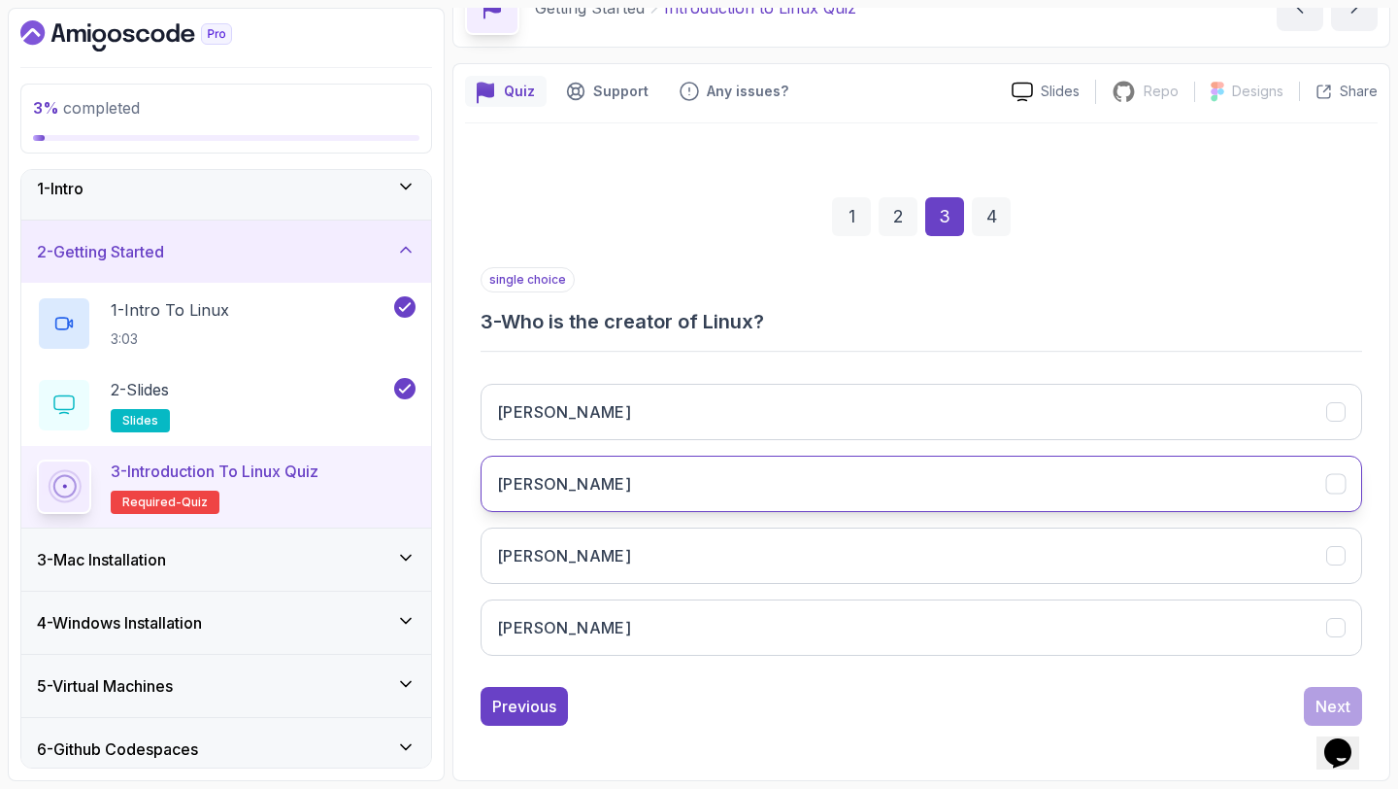
click at [798, 478] on button "[PERSON_NAME]" at bounding box center [922, 483] width 882 height 56
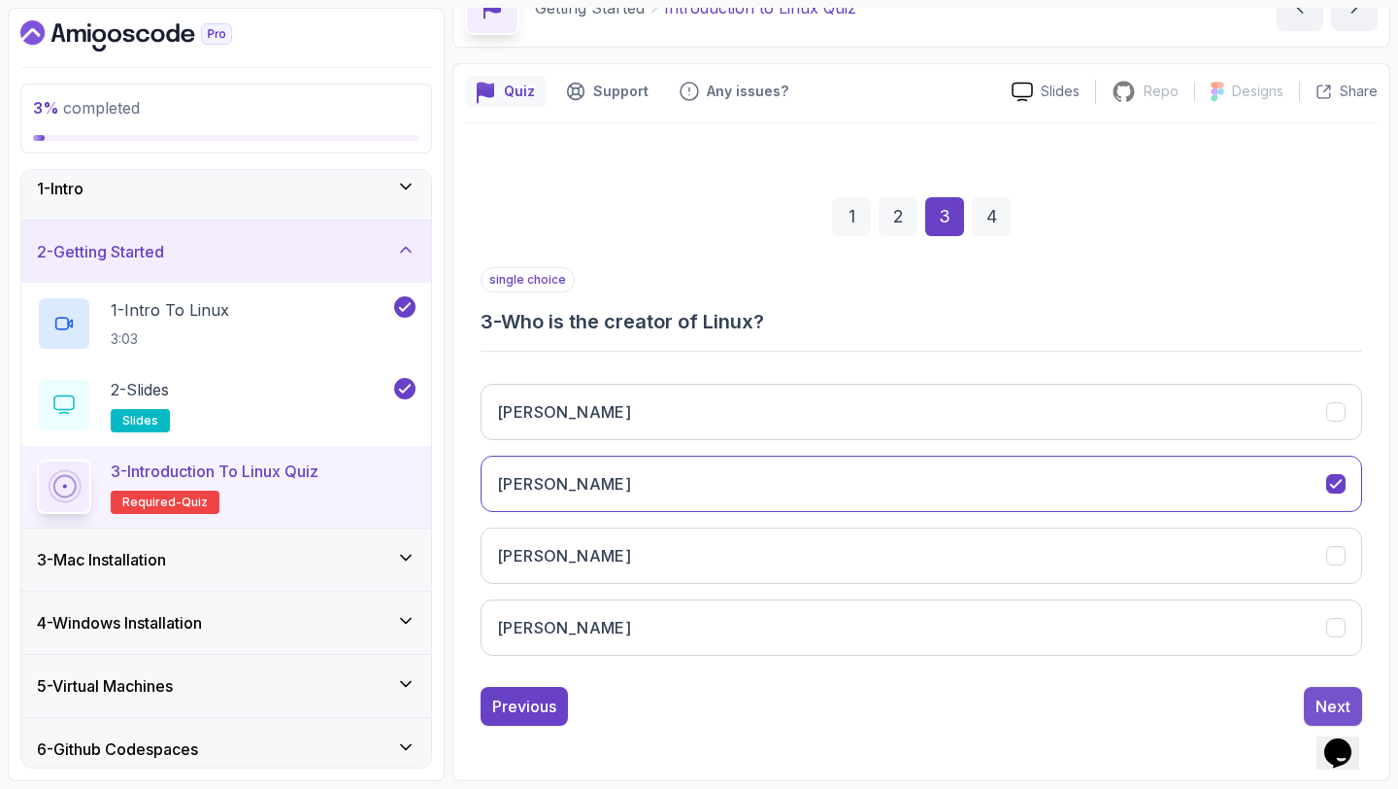
click at [1324, 699] on div "Next" at bounding box center [1333, 705] width 35 height 23
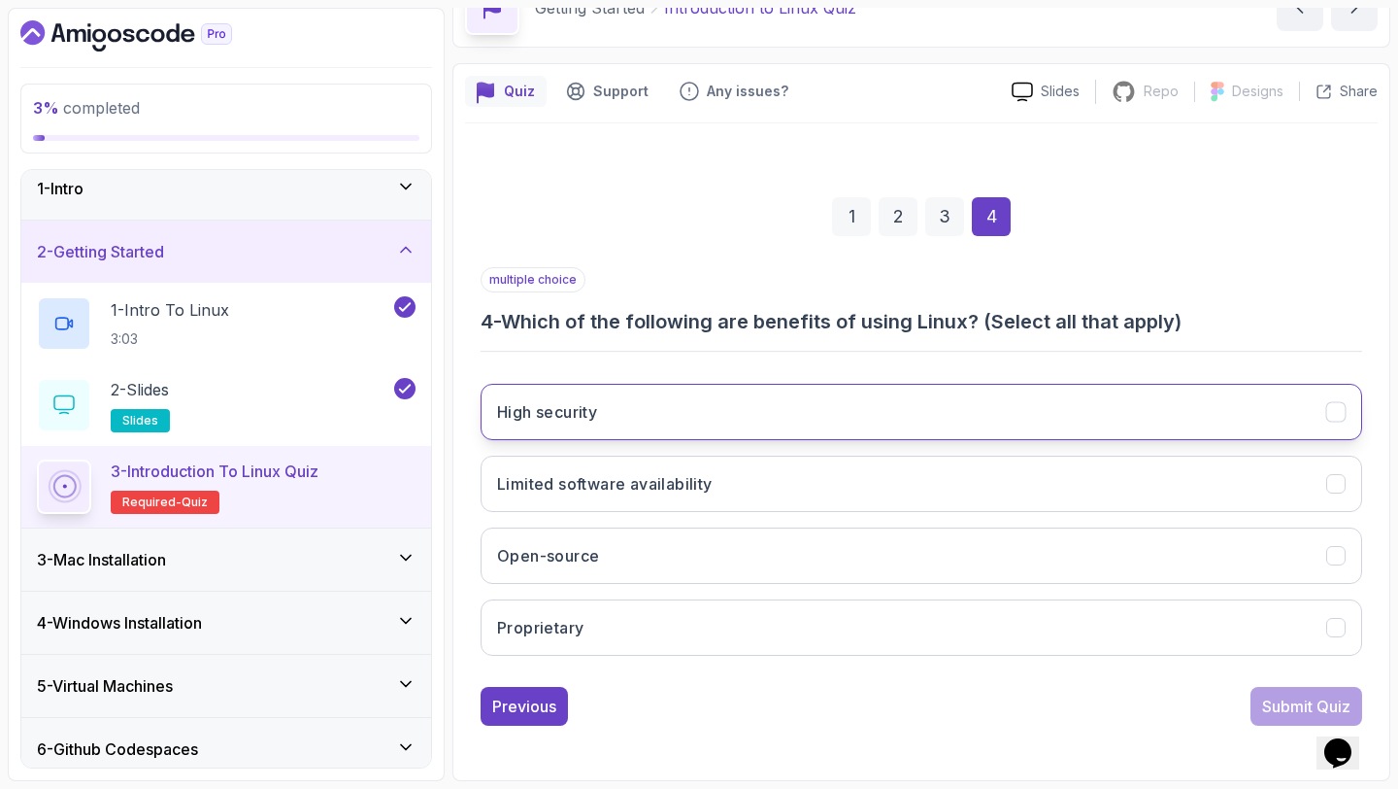
click at [878, 419] on button "High security" at bounding box center [922, 412] width 882 height 56
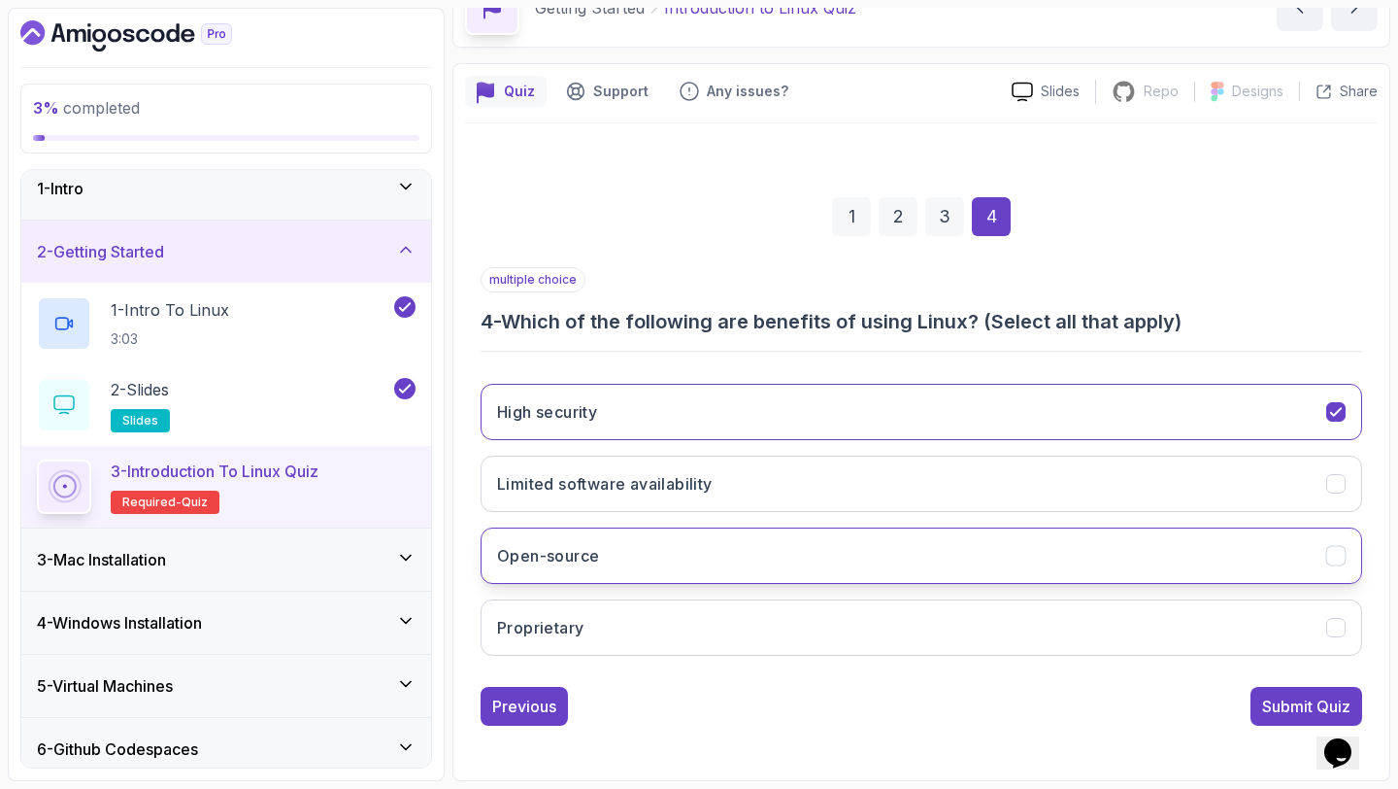
click at [786, 561] on button "Open-source" at bounding box center [922, 555] width 882 height 56
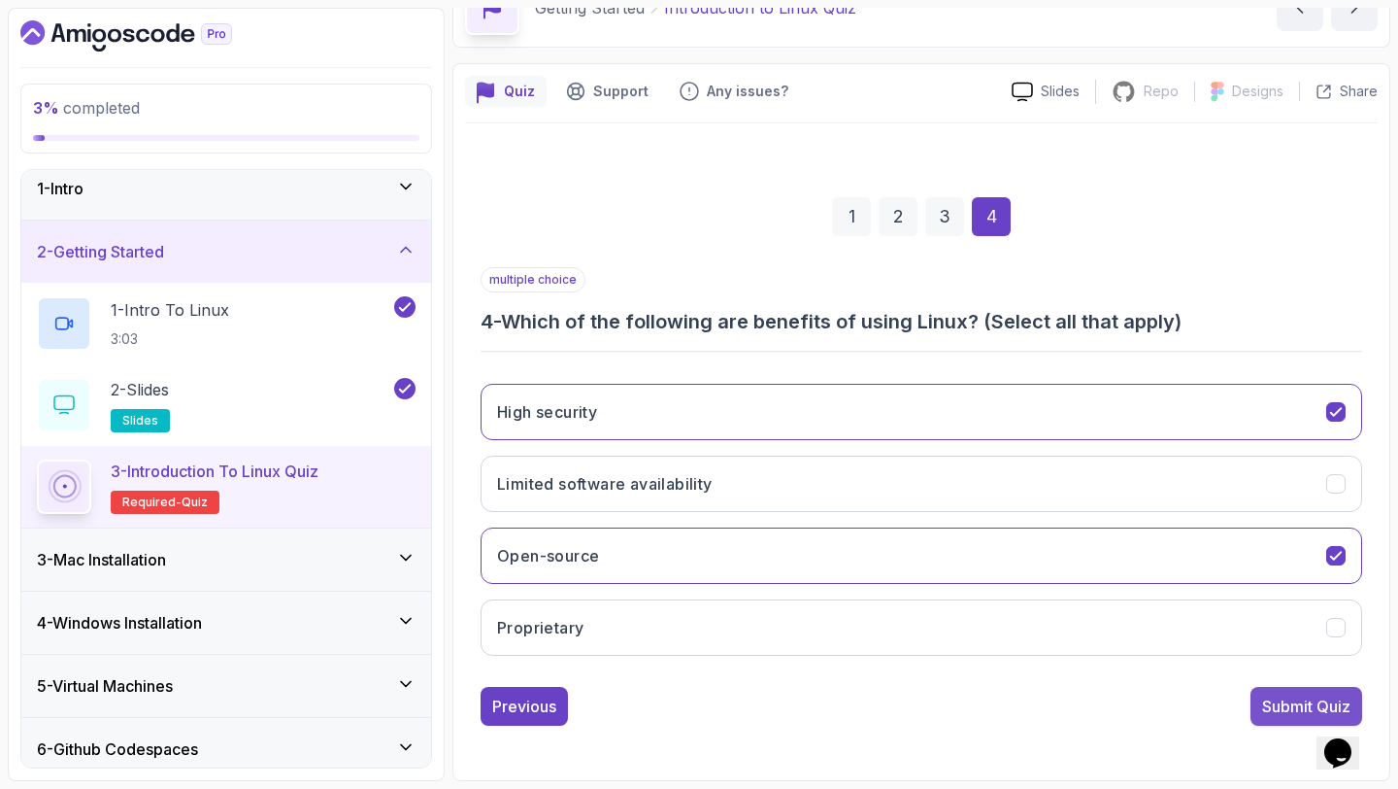
click at [1276, 710] on div "Submit Quiz" at bounding box center [1306, 705] width 88 height 23
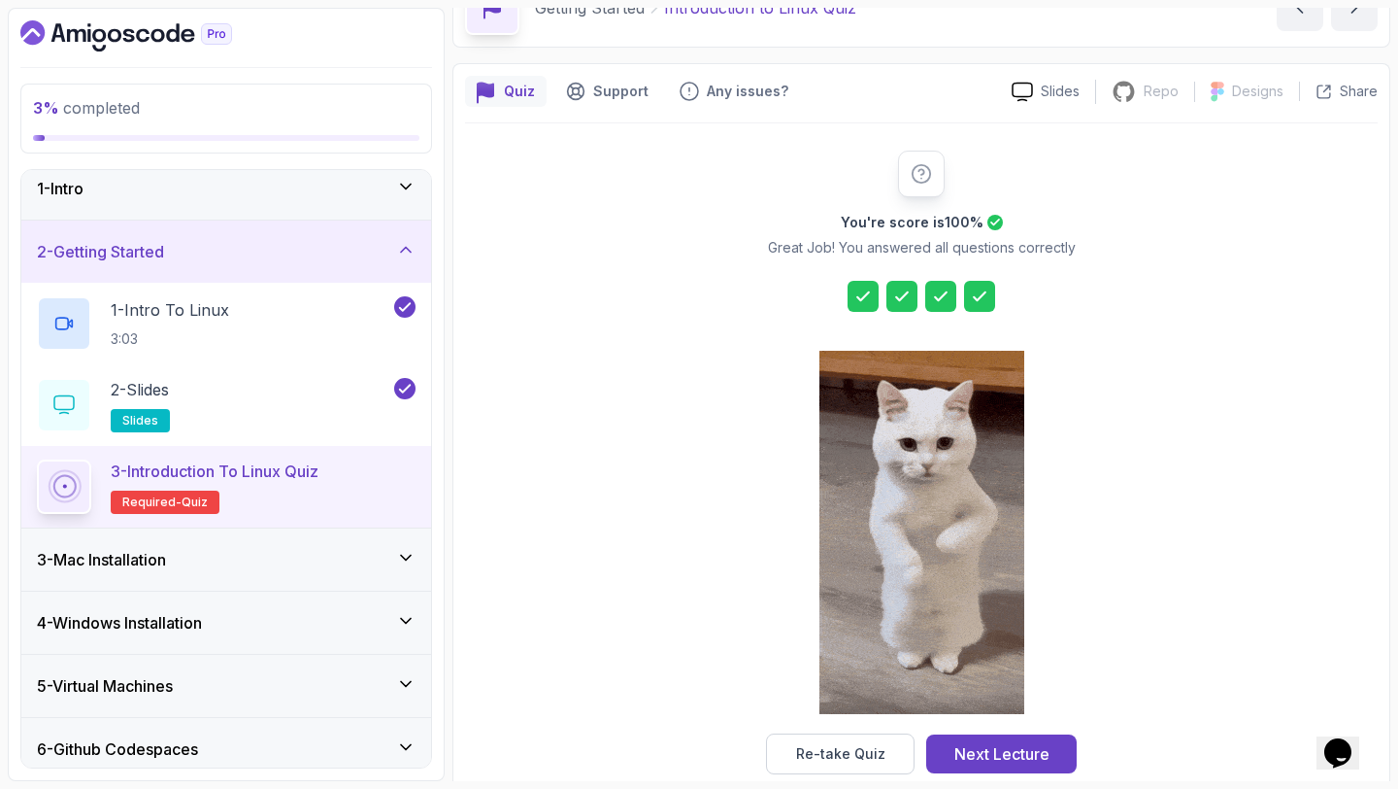
scroll to position [143, 0]
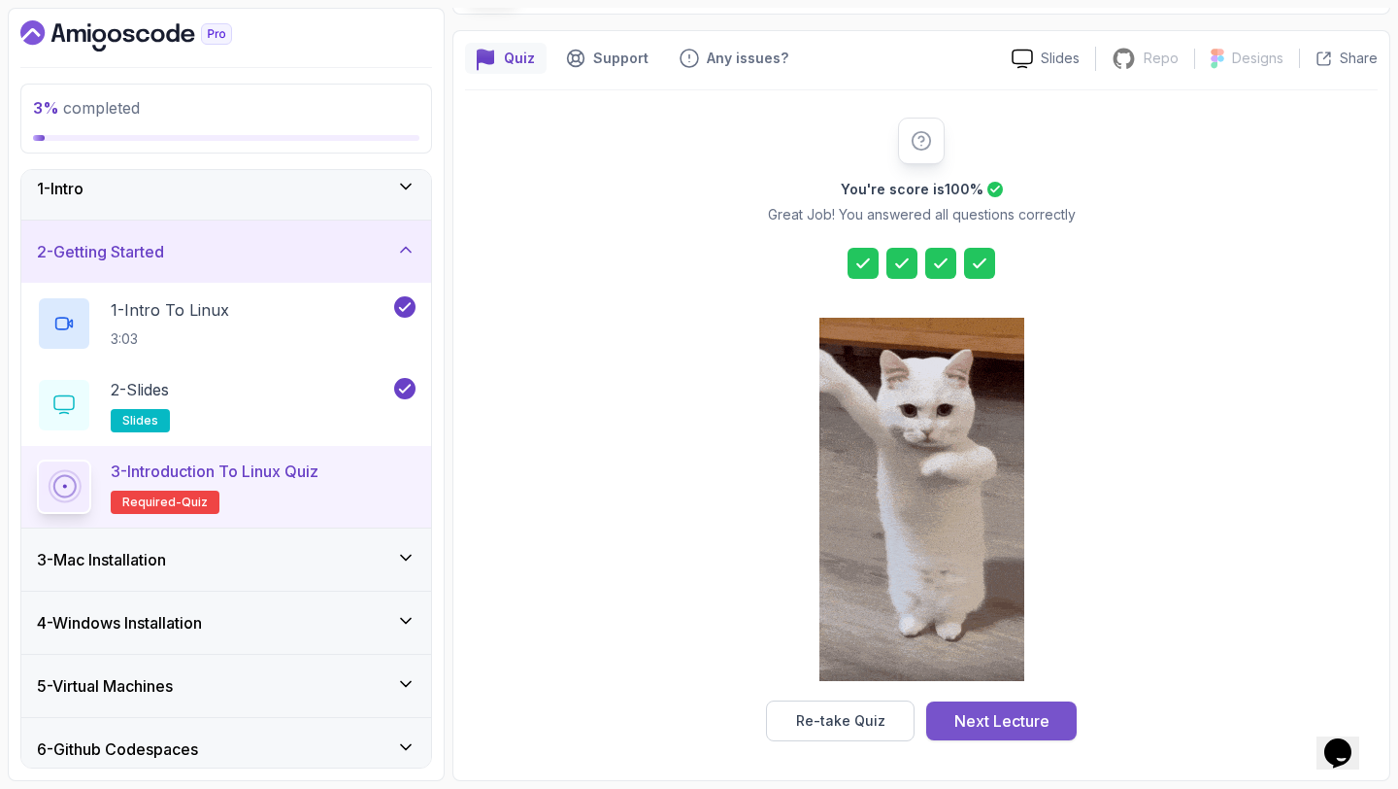
click at [1012, 727] on div "Next Lecture" at bounding box center [1002, 720] width 95 height 23
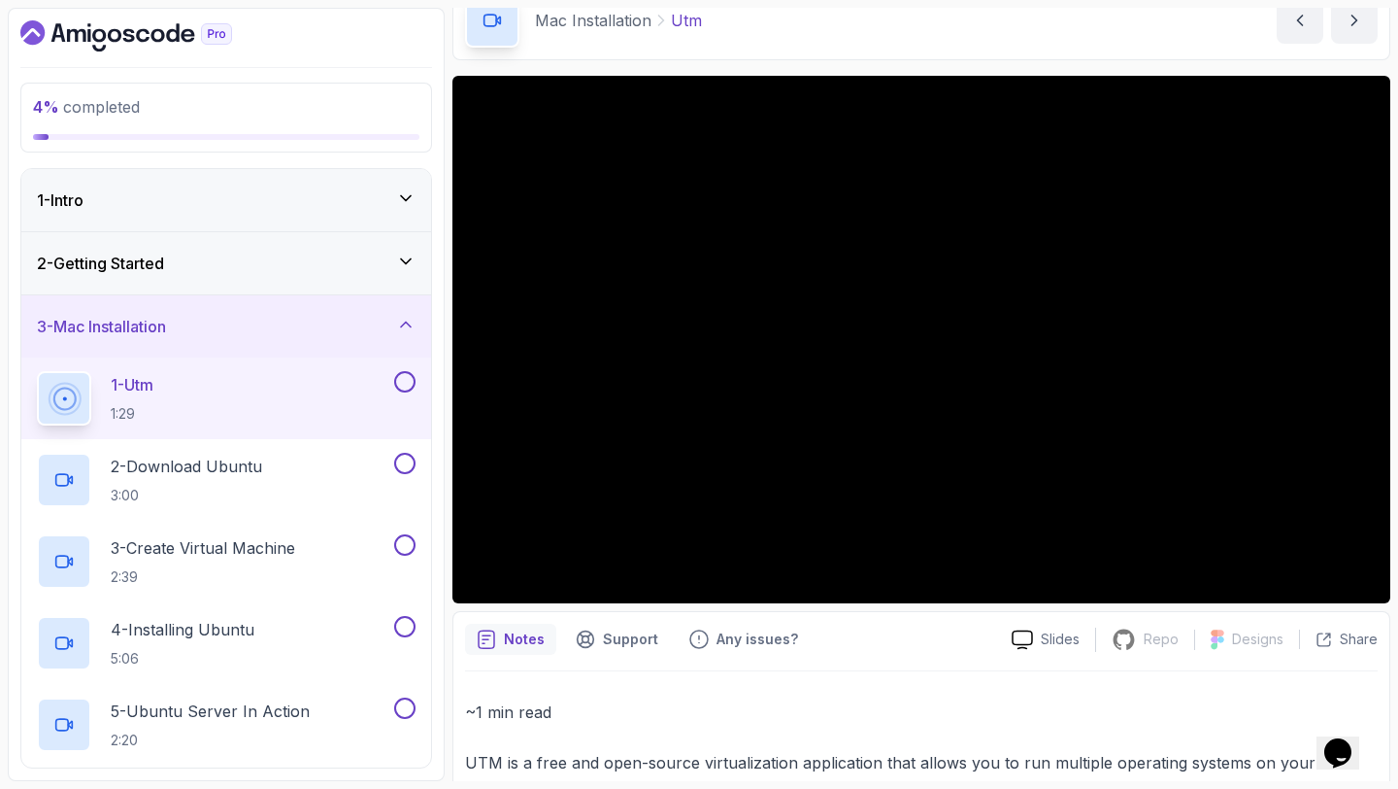
click at [251, 398] on div "1 - Utm 1:29" at bounding box center [213, 398] width 353 height 54
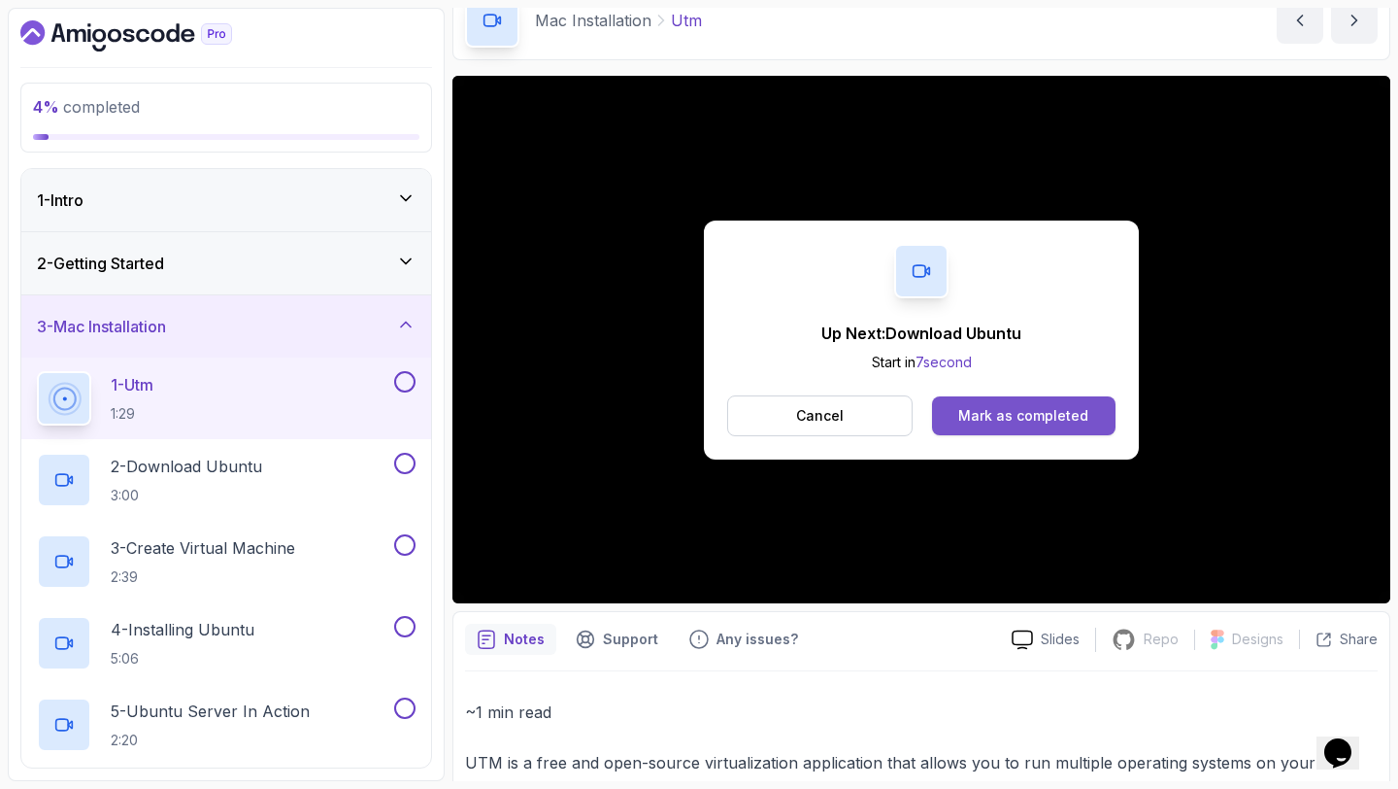
click at [1057, 410] on div "Mark as completed" at bounding box center [1023, 415] width 130 height 19
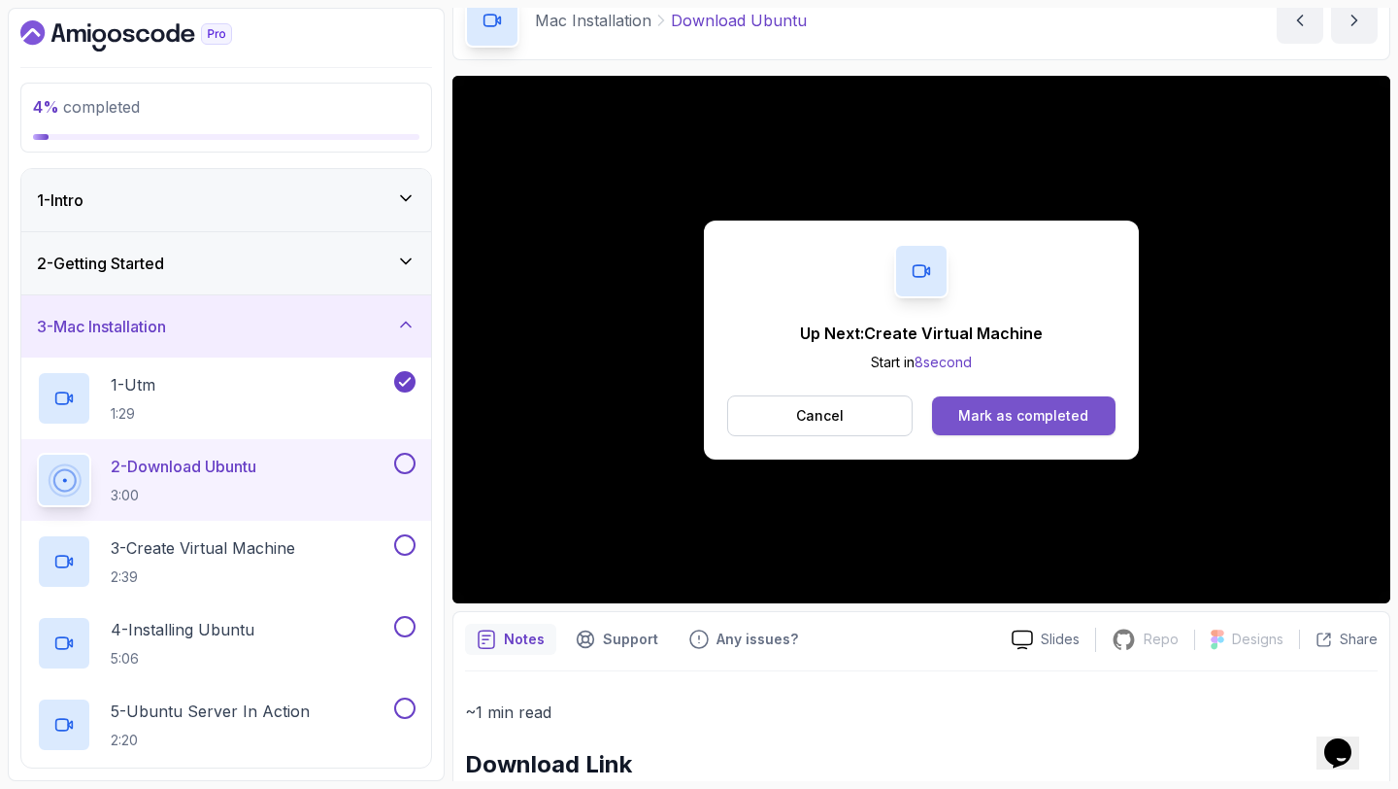
click at [1076, 425] on button "Mark as completed" at bounding box center [1024, 415] width 184 height 39
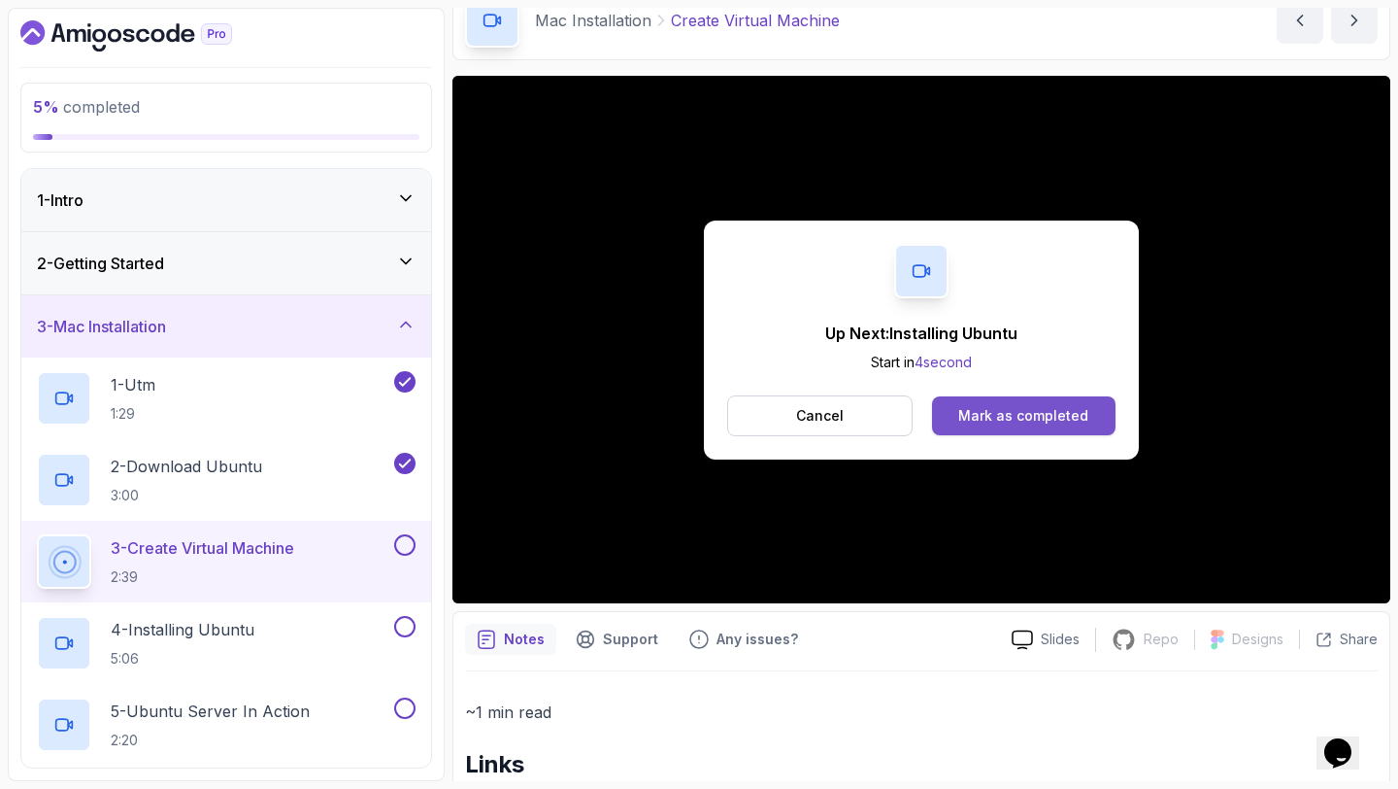
click at [1028, 417] on div "Mark as completed" at bounding box center [1023, 415] width 130 height 19
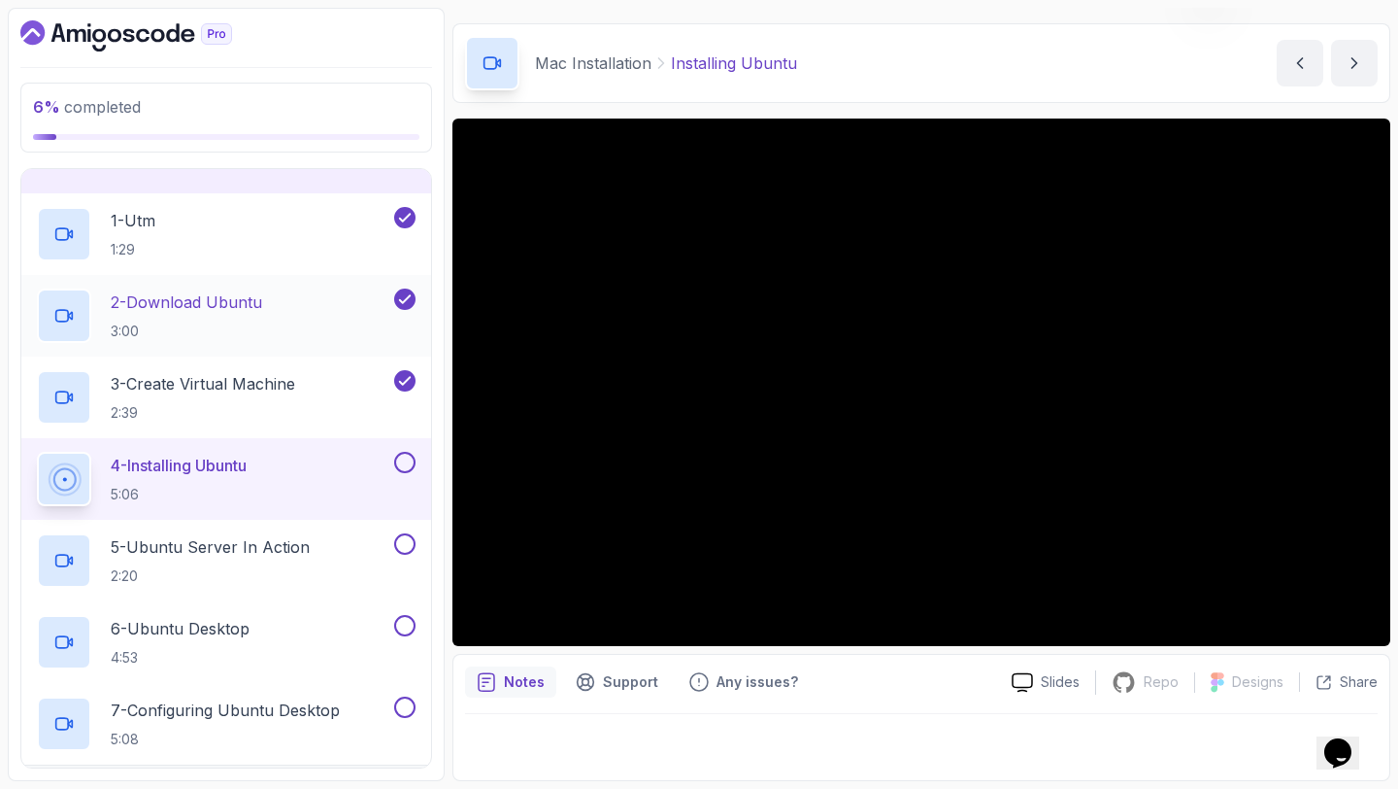
scroll to position [331, 0]
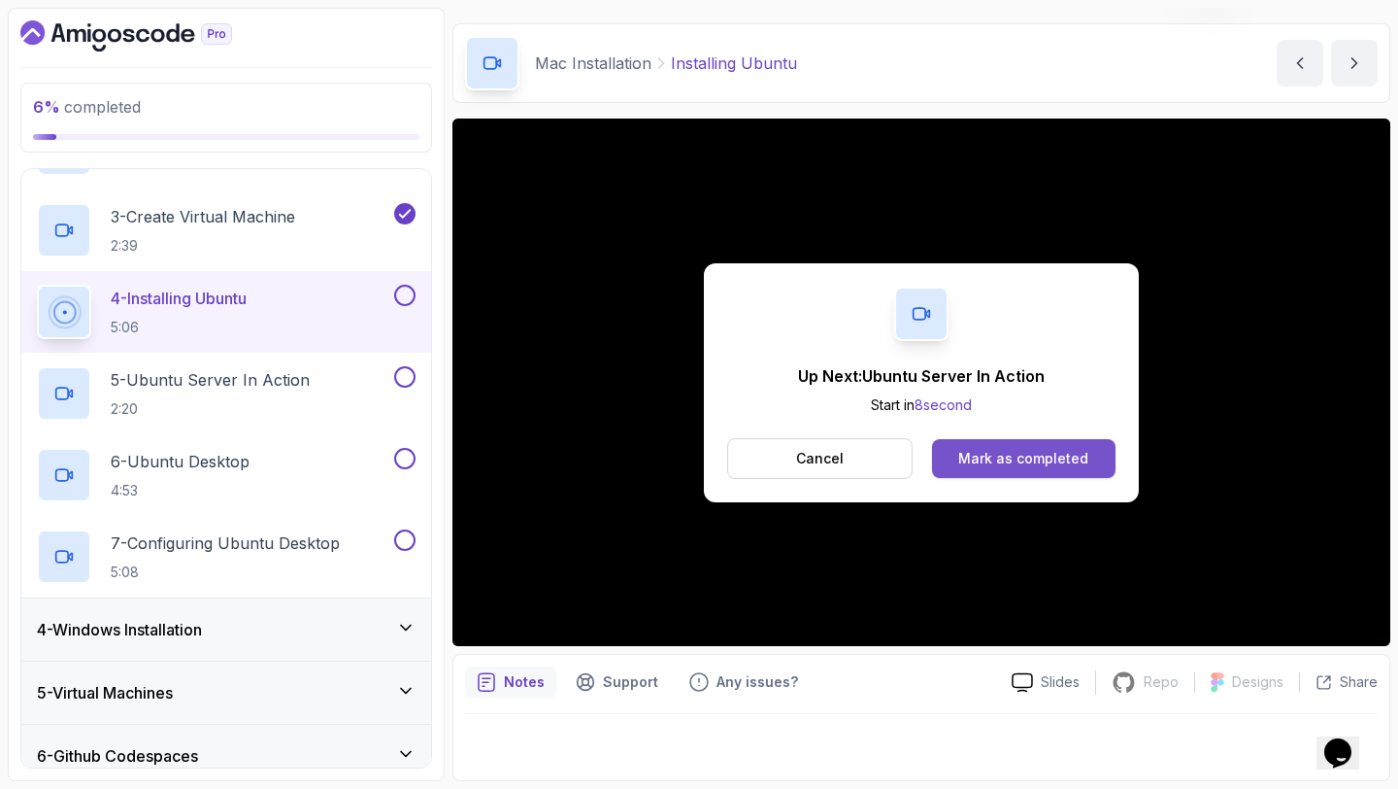
click at [984, 458] on div "Mark as completed" at bounding box center [1023, 458] width 130 height 19
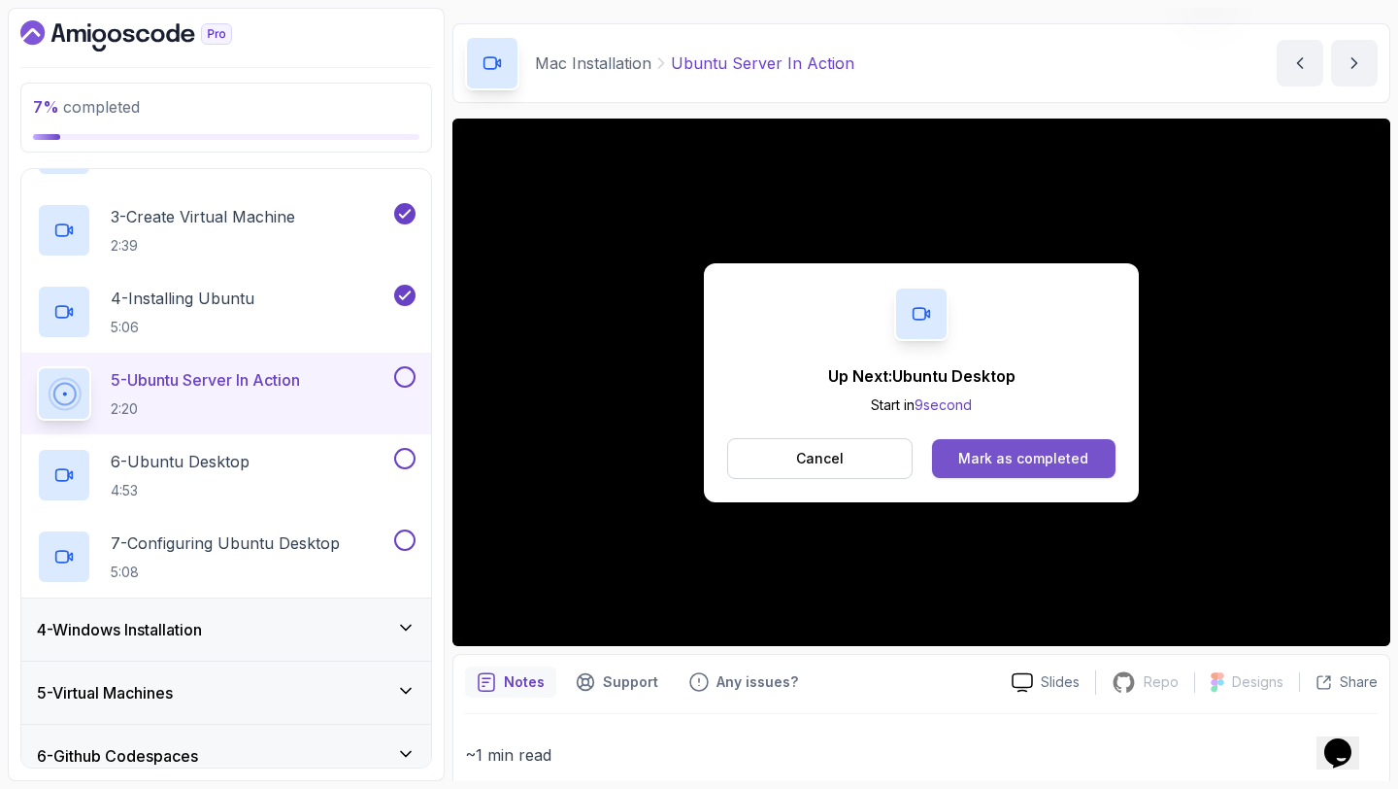
click at [999, 451] on div "Mark as completed" at bounding box center [1023, 458] width 130 height 19
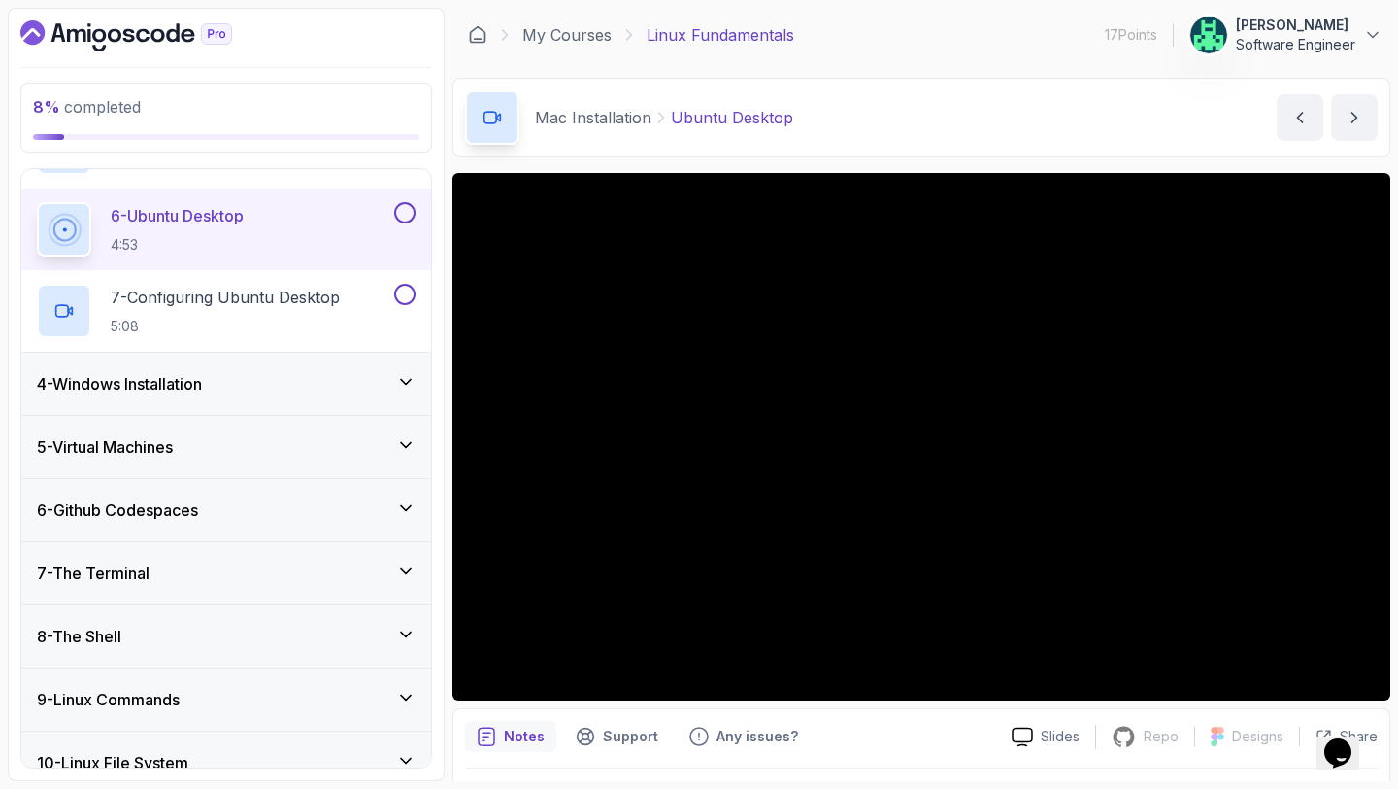
scroll to position [582, 0]
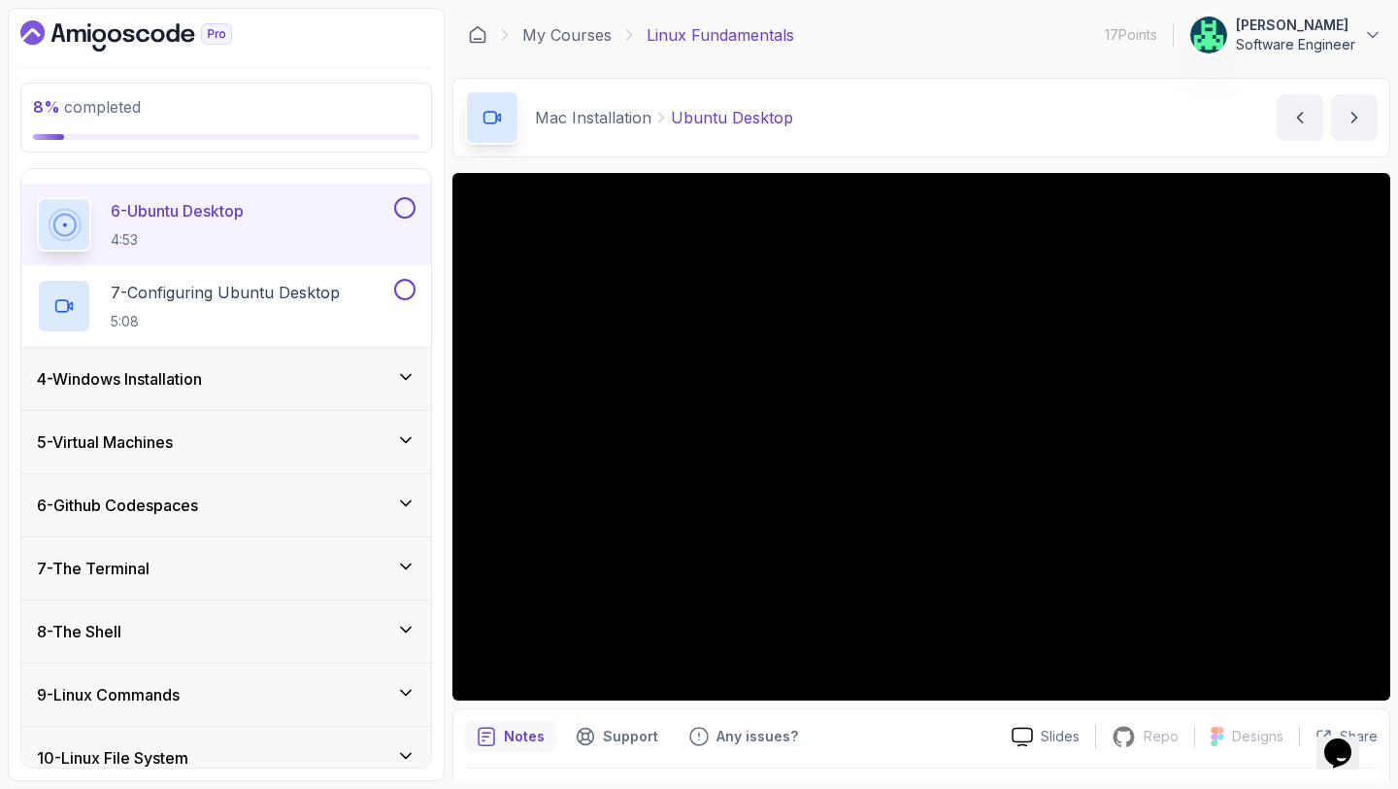
click at [197, 493] on h3 "6 - Github Codespaces" at bounding box center [117, 504] width 161 height 23
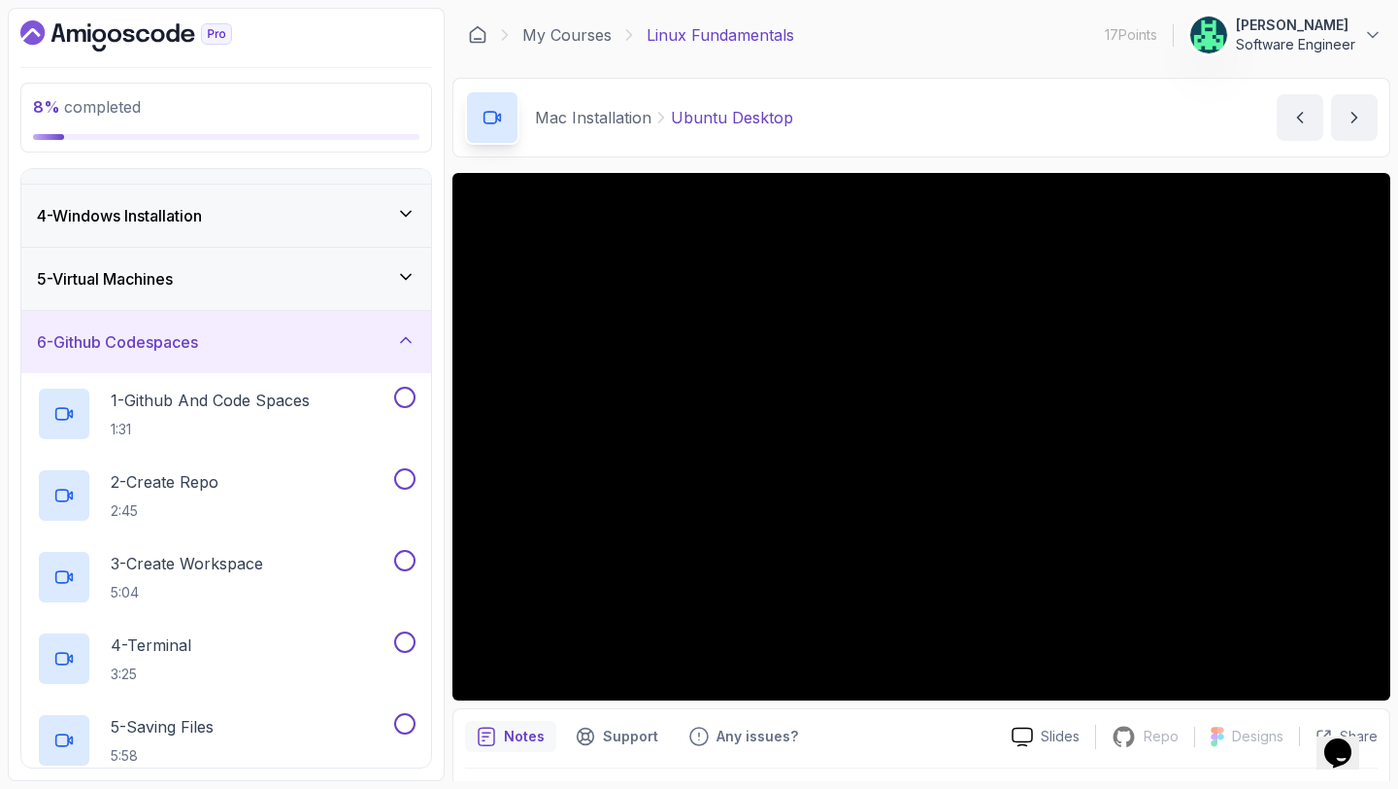
scroll to position [110, 0]
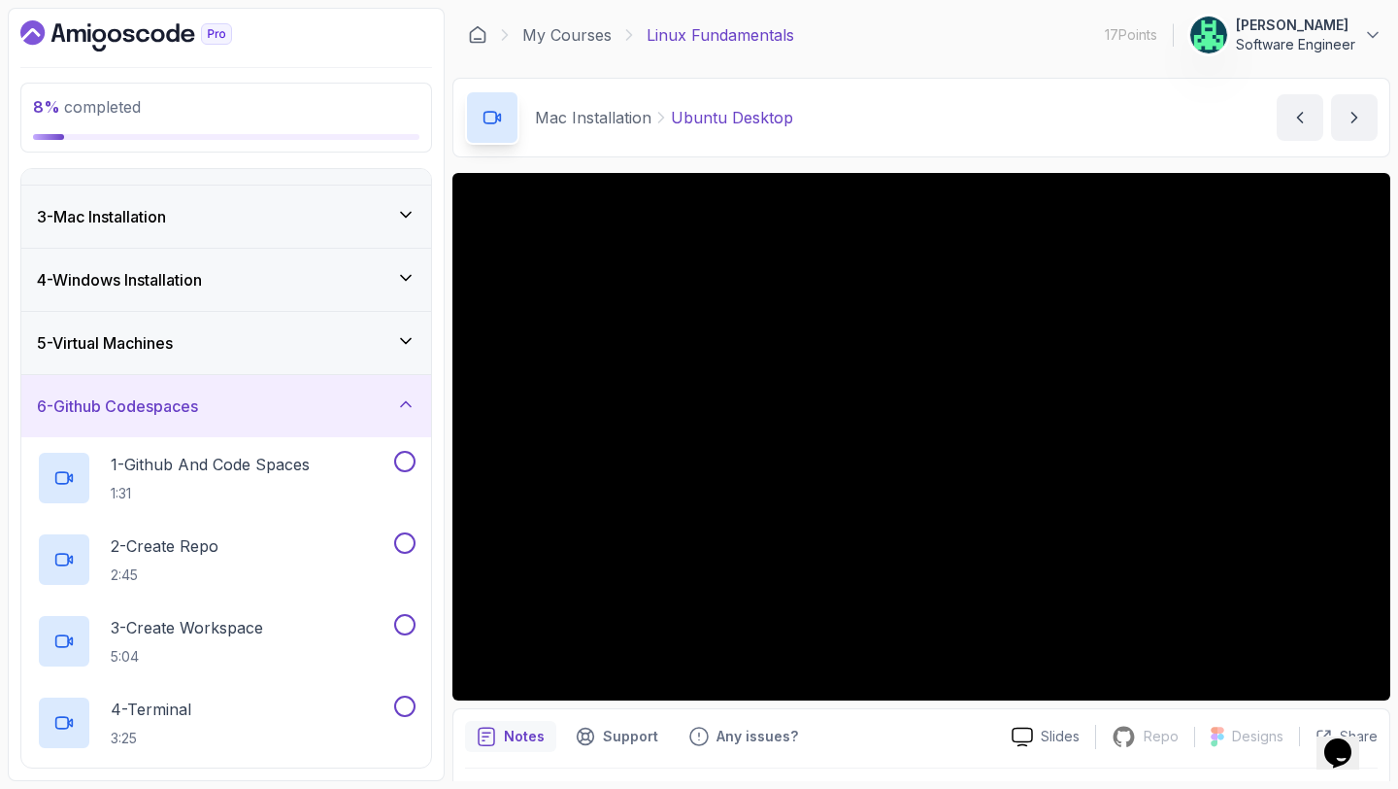
click at [233, 417] on div "6 - Github Codespaces" at bounding box center [226, 405] width 379 height 23
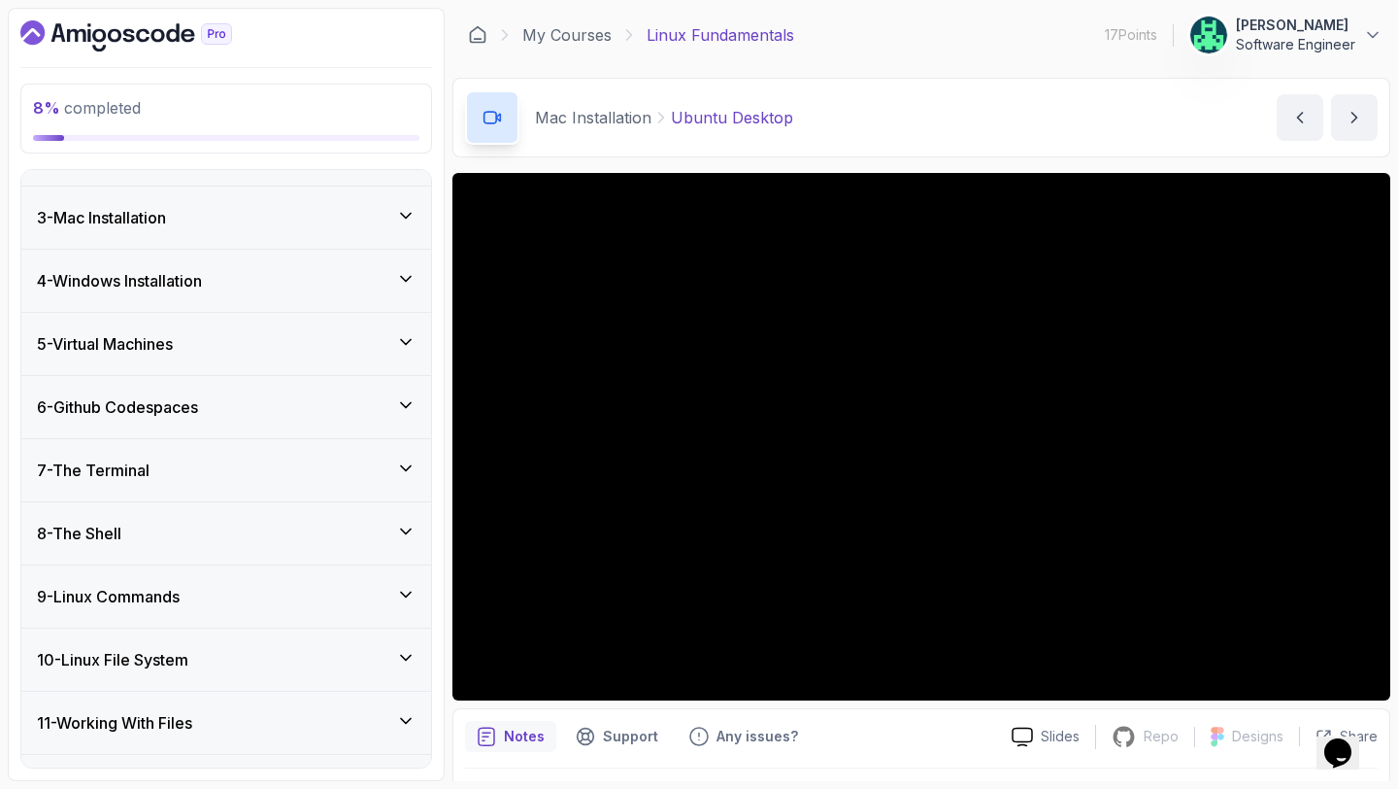
click at [126, 603] on h3 "9 - Linux Commands" at bounding box center [108, 596] width 143 height 23
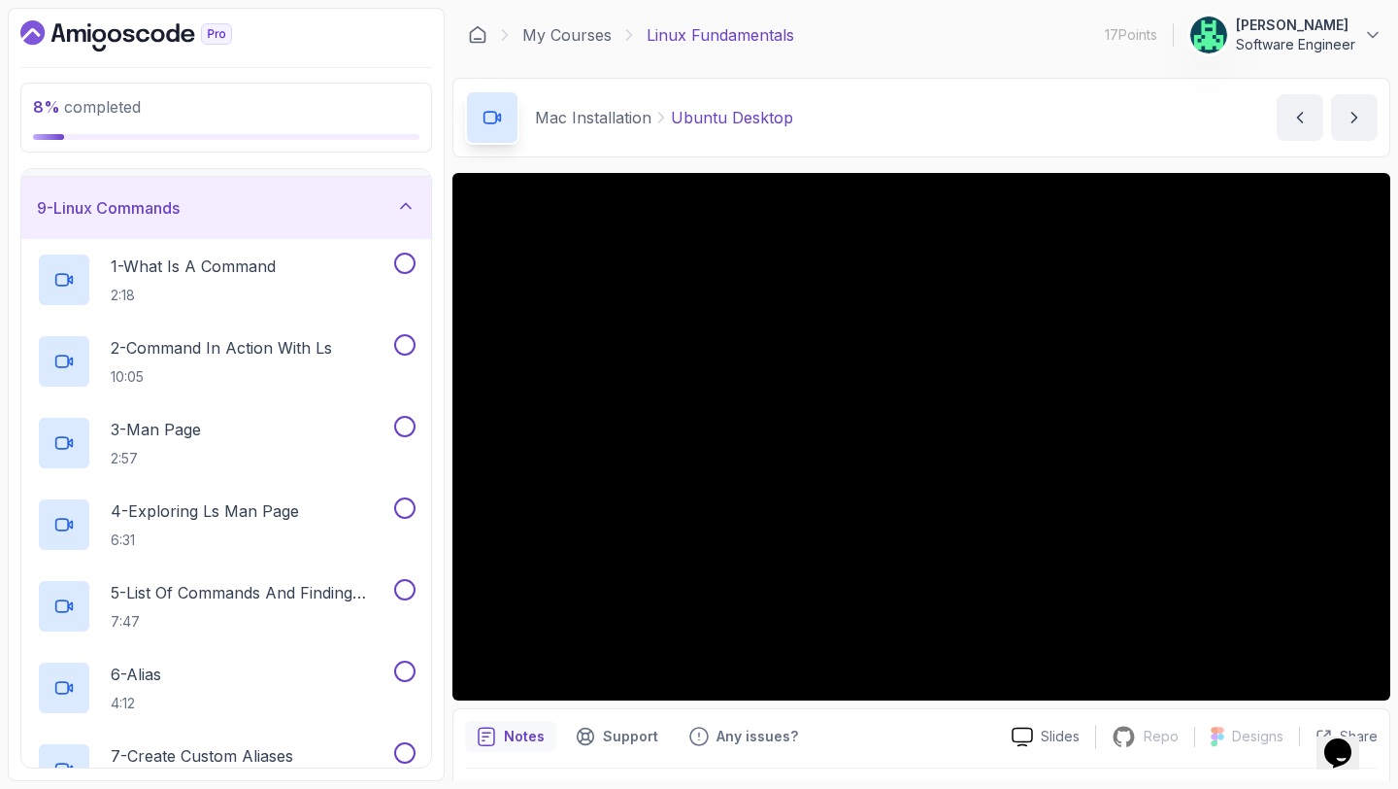
scroll to position [339, 0]
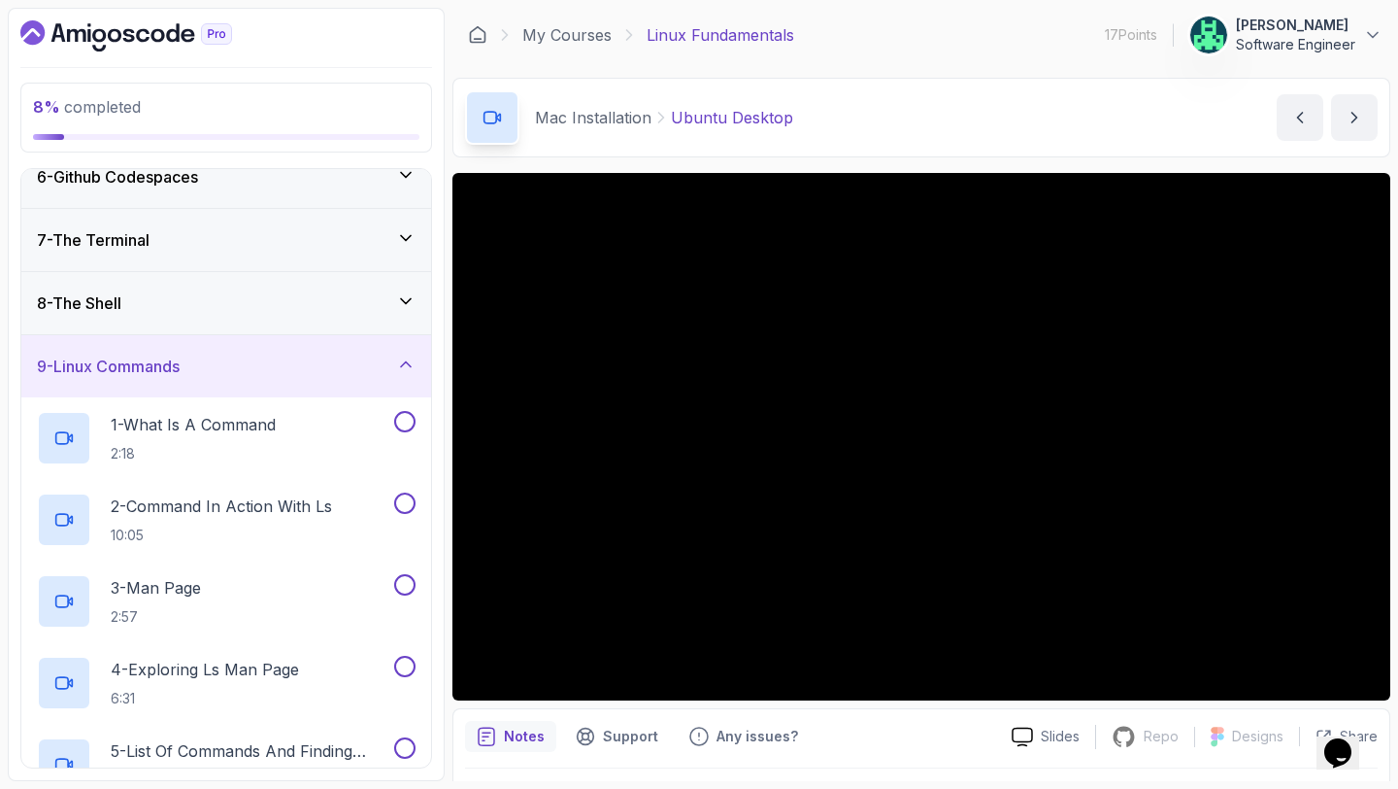
click at [386, 372] on div "9 - Linux Commands" at bounding box center [226, 365] width 379 height 23
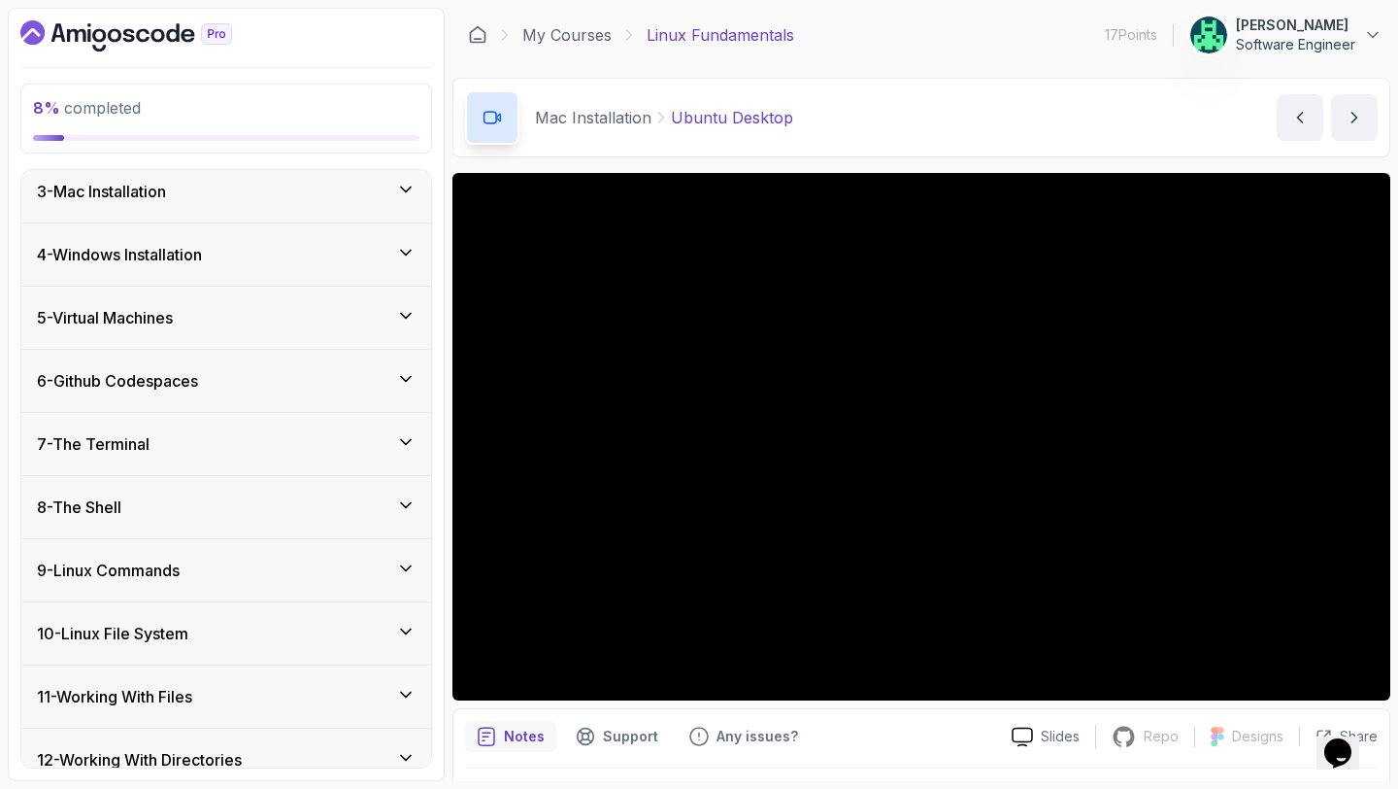
scroll to position [348, 0]
